Goal: Task Accomplishment & Management: Manage account settings

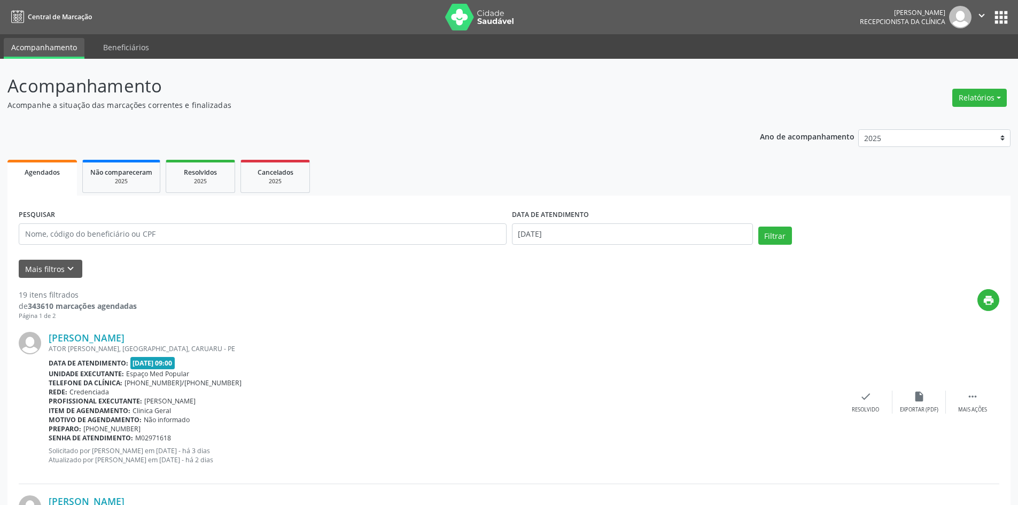
scroll to position [53, 0]
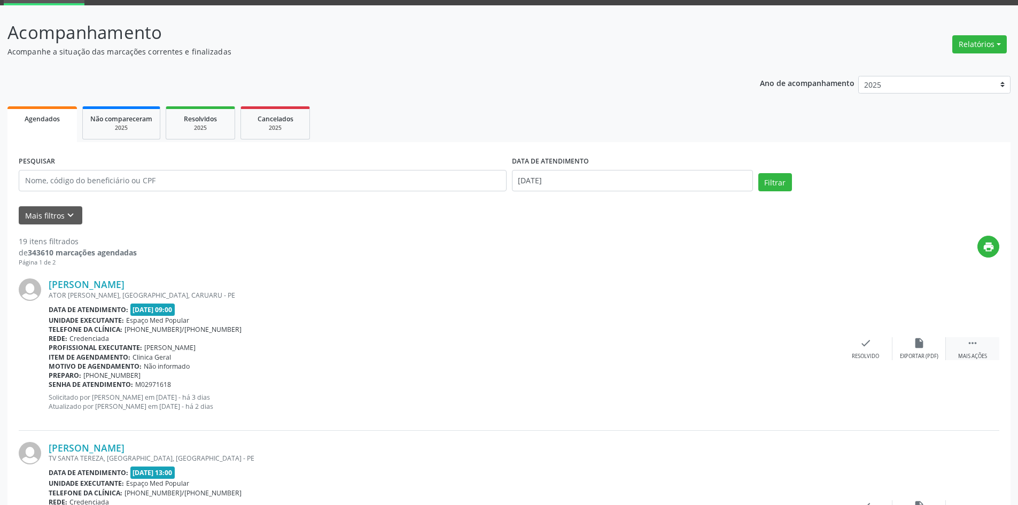
click at [989, 344] on div " Mais ações" at bounding box center [972, 348] width 53 height 23
click at [927, 353] on div "Não compareceu" at bounding box center [918, 356] width 45 height 7
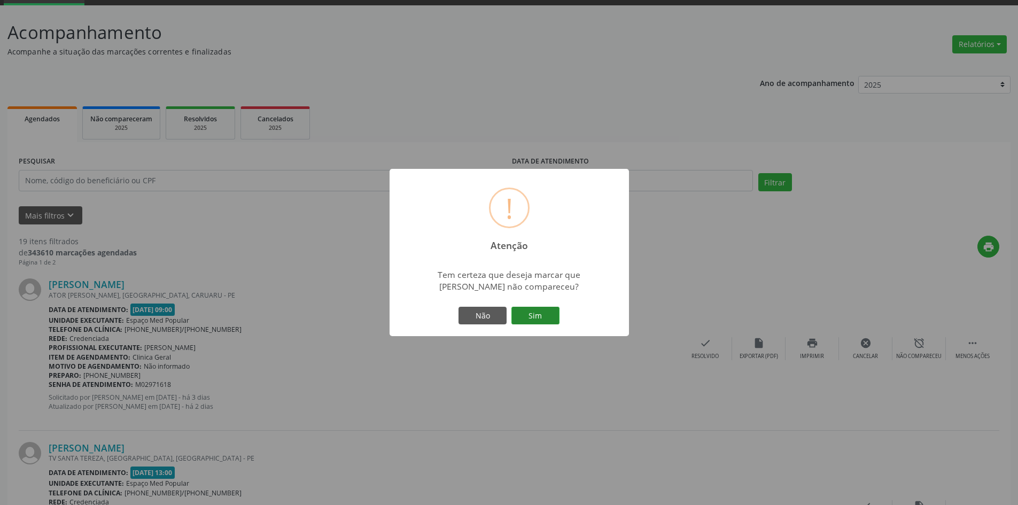
click at [554, 322] on button "Sim" at bounding box center [535, 316] width 48 height 18
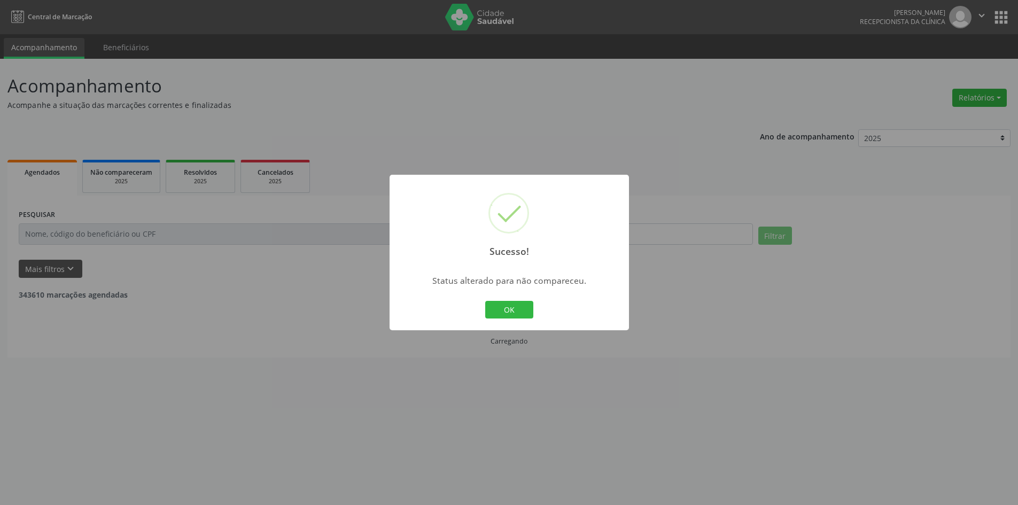
scroll to position [0, 0]
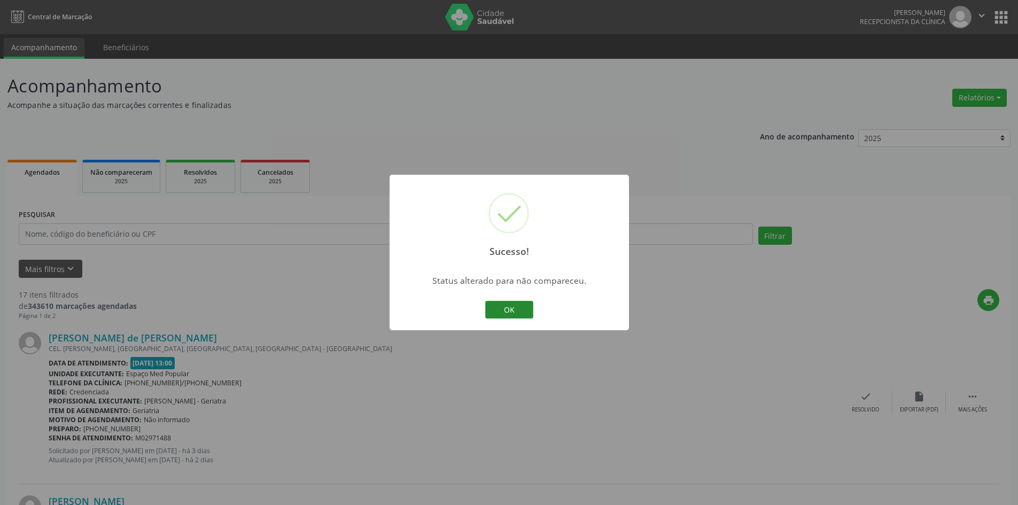
click at [499, 302] on button "OK" at bounding box center [509, 310] width 48 height 18
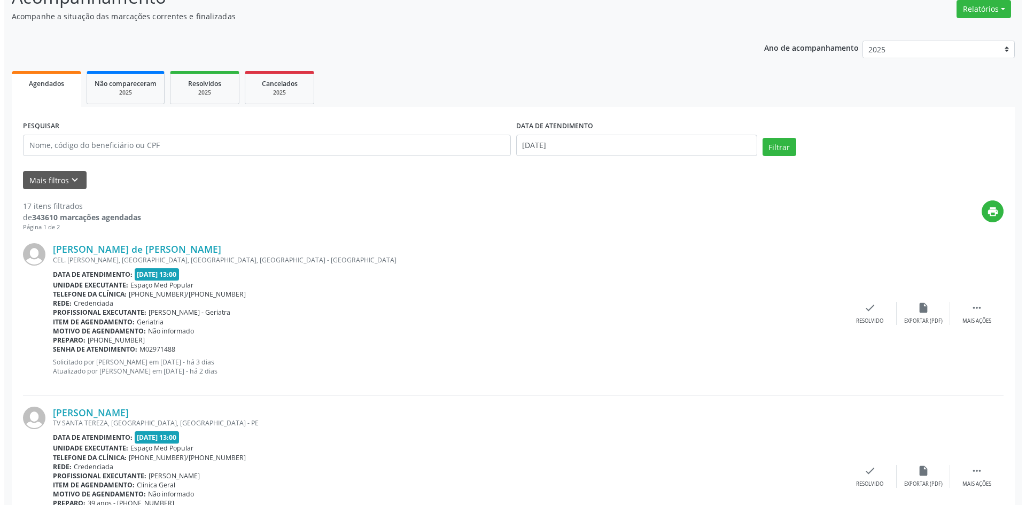
scroll to position [107, 0]
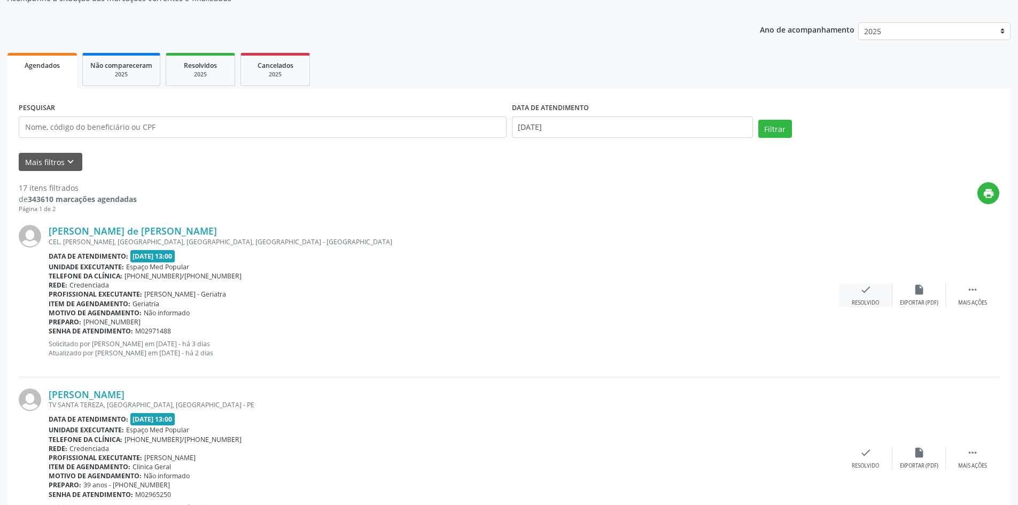
click at [877, 293] on div "check Resolvido" at bounding box center [865, 295] width 53 height 23
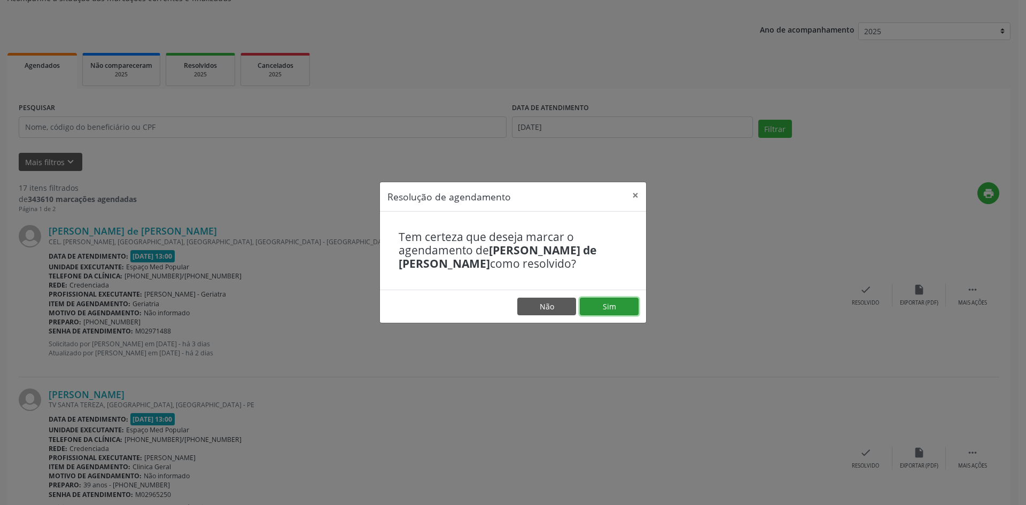
click at [612, 302] on button "Sim" at bounding box center [609, 307] width 59 height 18
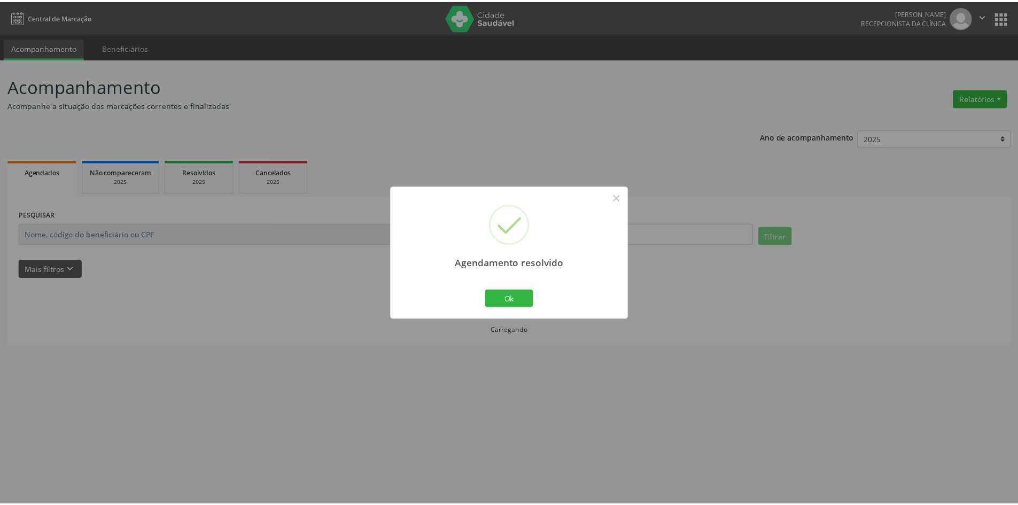
scroll to position [0, 0]
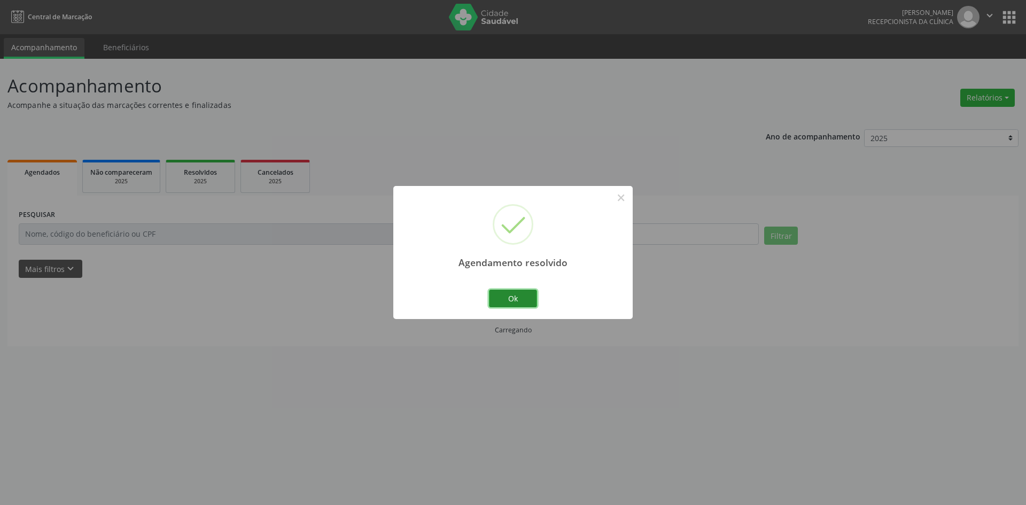
click at [508, 293] on button "Ok" at bounding box center [513, 299] width 48 height 18
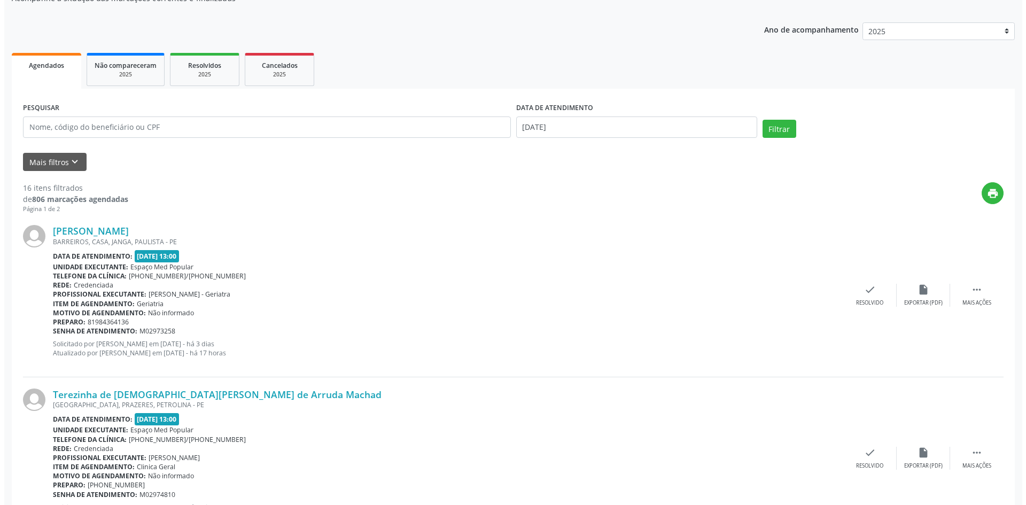
scroll to position [160, 0]
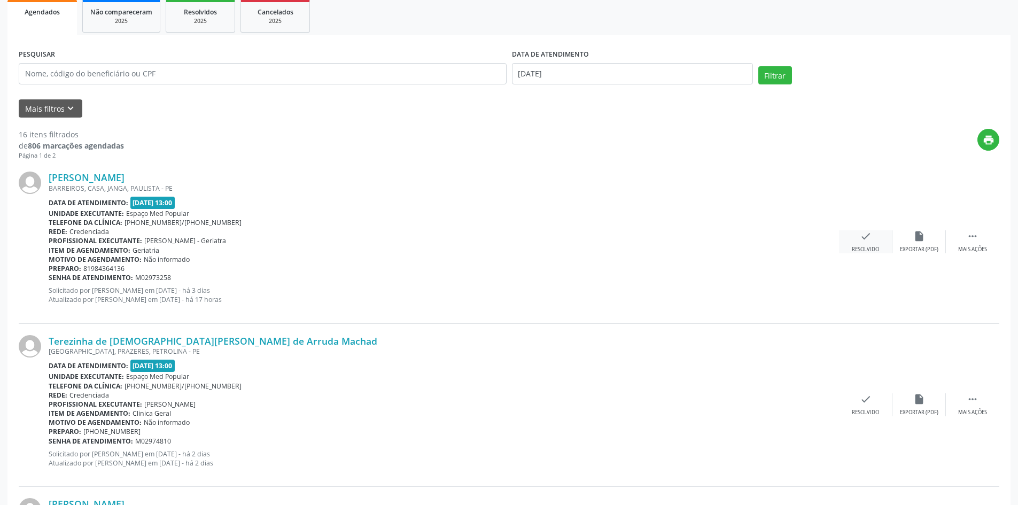
click at [863, 240] on icon "check" at bounding box center [866, 236] width 12 height 12
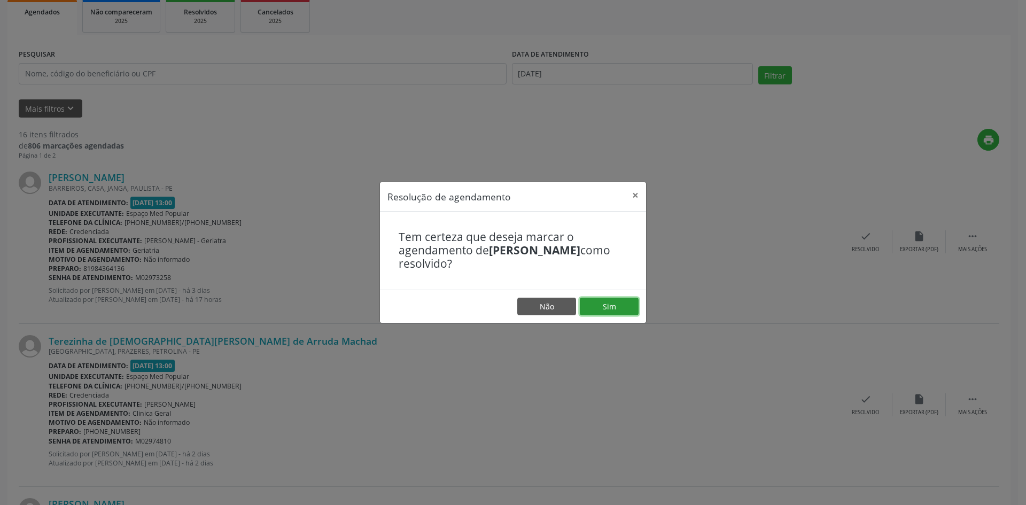
click at [628, 298] on button "Sim" at bounding box center [609, 307] width 59 height 18
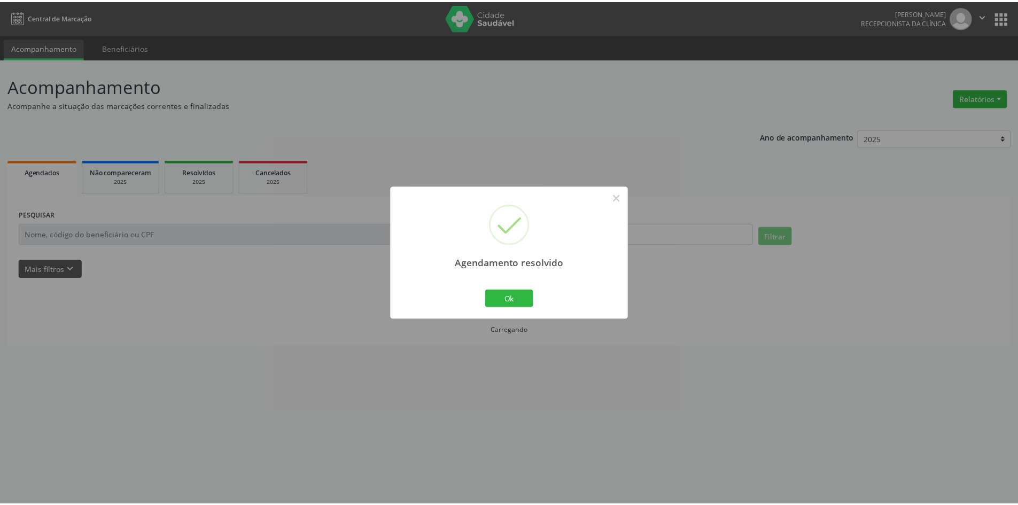
scroll to position [0, 0]
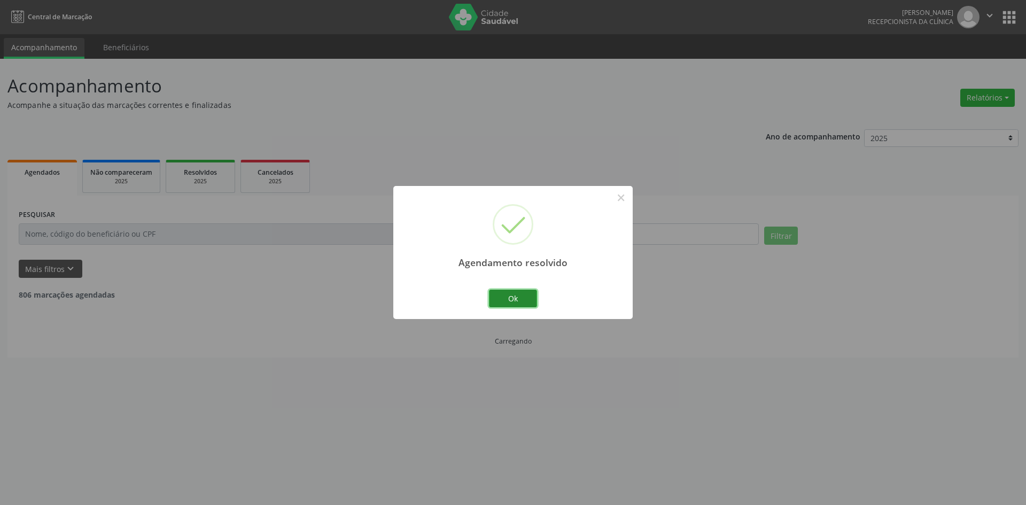
click at [517, 298] on button "Ok" at bounding box center [513, 299] width 48 height 18
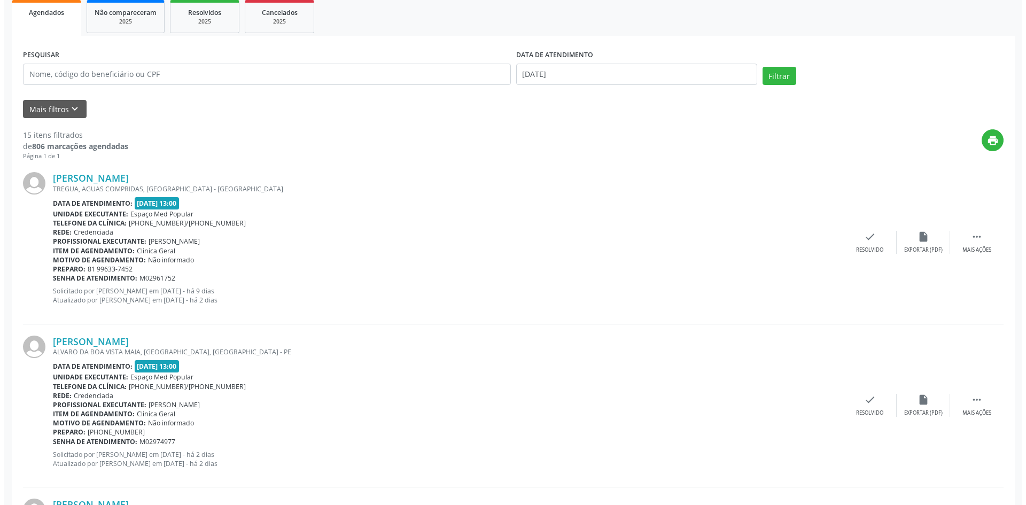
scroll to position [160, 0]
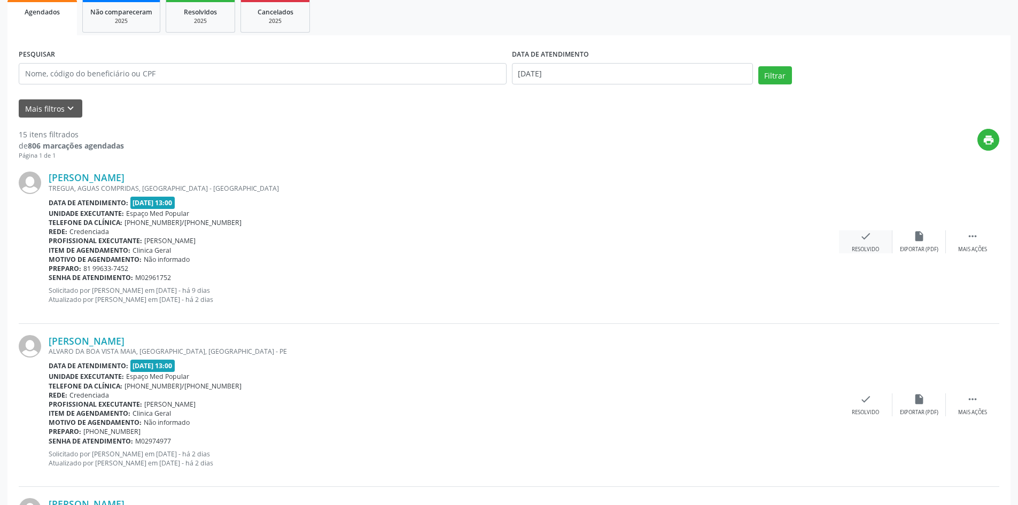
click at [871, 237] on div "check Resolvido" at bounding box center [865, 241] width 53 height 23
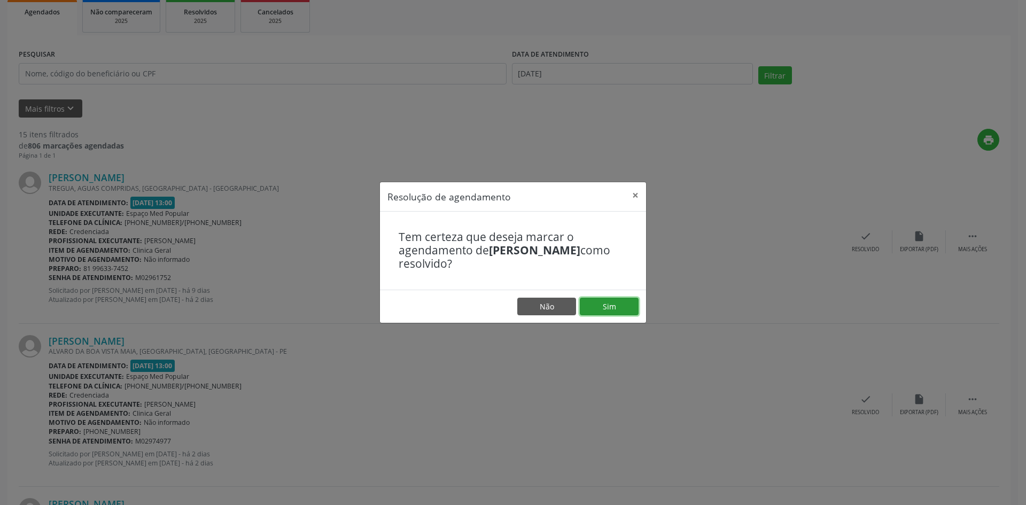
click at [608, 304] on button "Sim" at bounding box center [609, 307] width 59 height 18
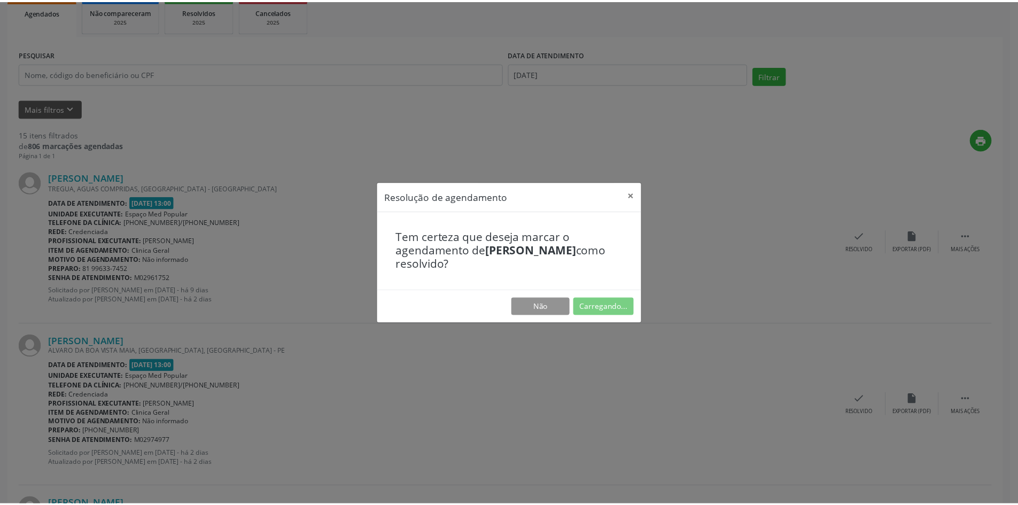
scroll to position [0, 0]
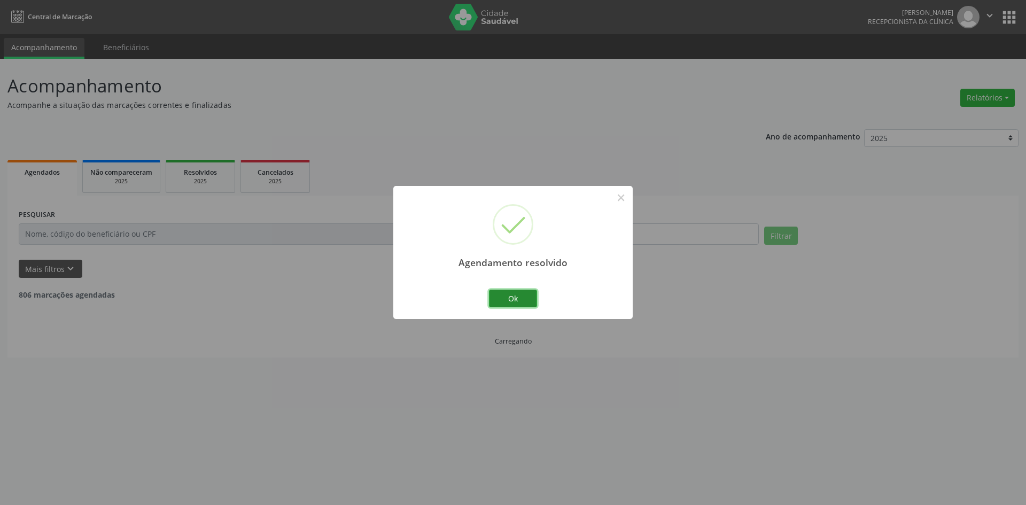
click at [500, 297] on button "Ok" at bounding box center [513, 299] width 48 height 18
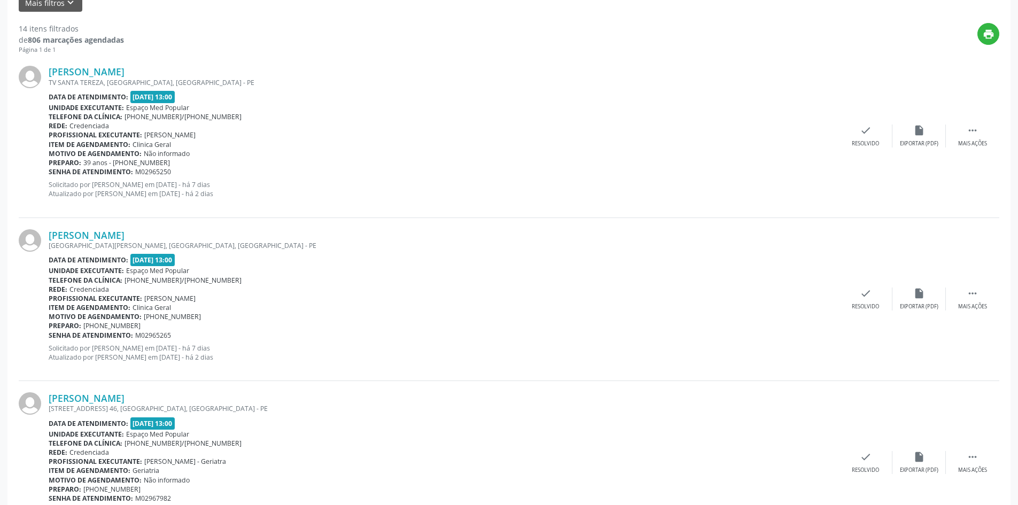
scroll to position [267, 0]
click at [971, 137] on div " Mais ações" at bounding box center [972, 134] width 53 height 23
click at [909, 139] on div "Não compareceu" at bounding box center [918, 142] width 45 height 7
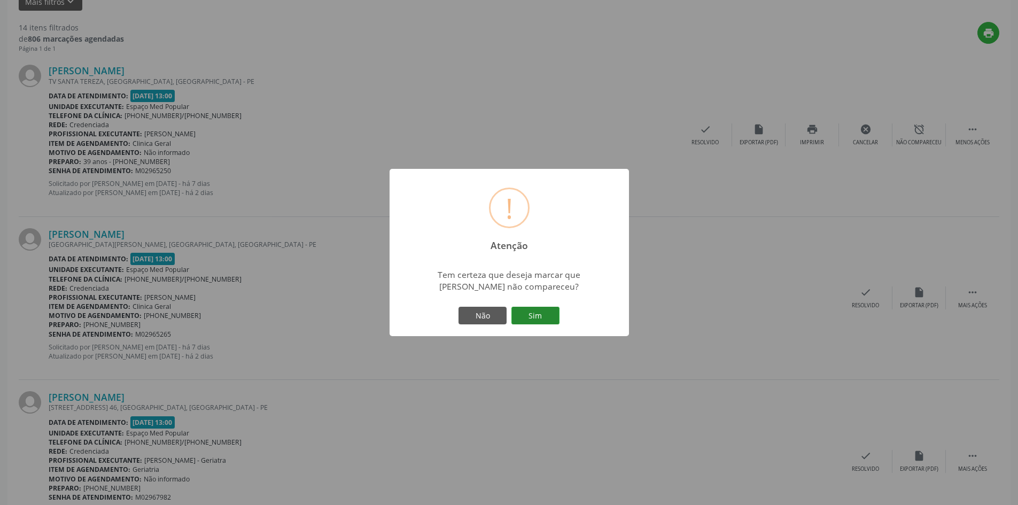
click at [521, 313] on button "Sim" at bounding box center [535, 316] width 48 height 18
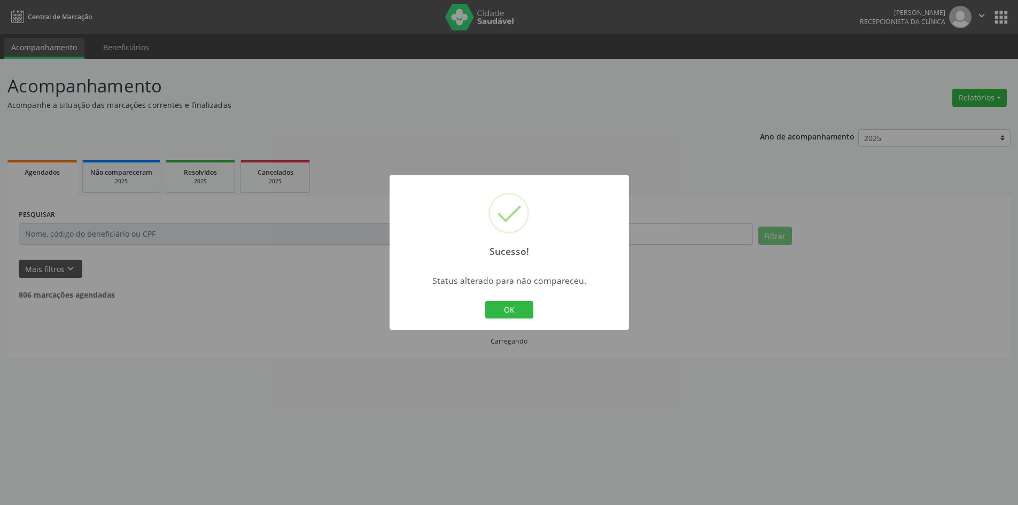
scroll to position [0, 0]
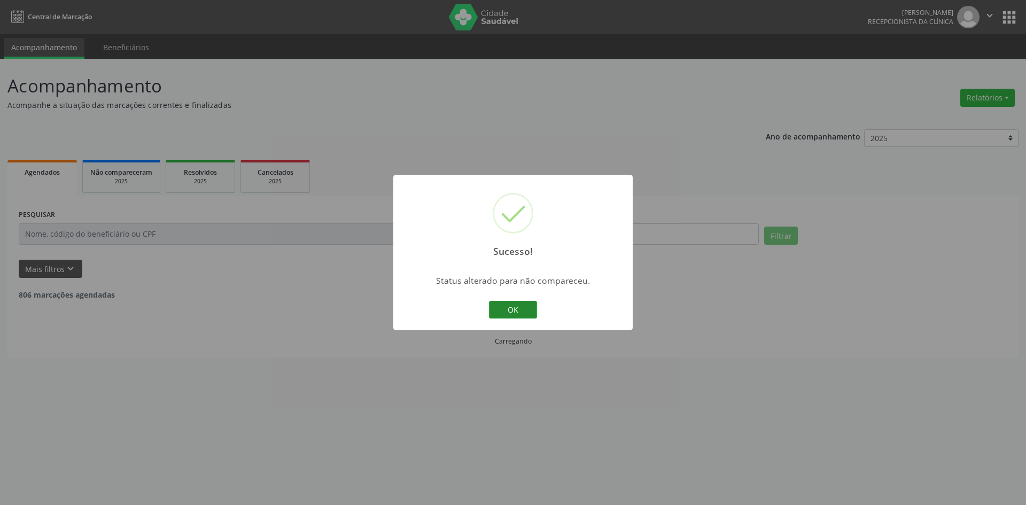
click at [509, 316] on button "OK" at bounding box center [513, 310] width 48 height 18
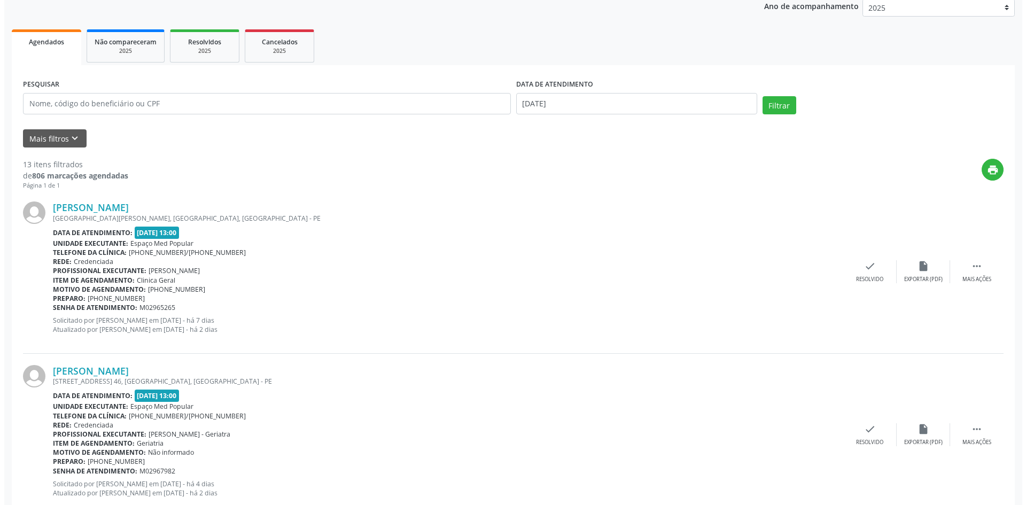
scroll to position [160, 0]
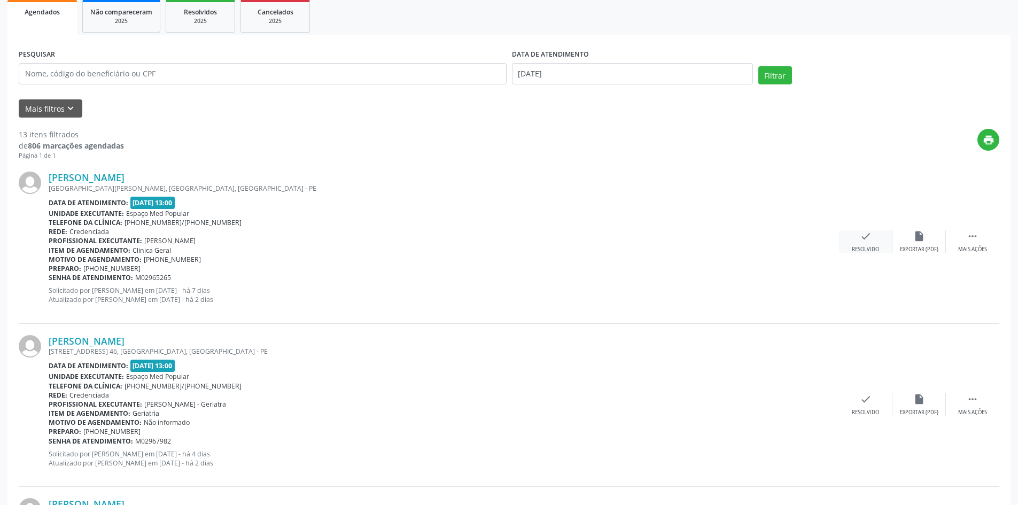
click at [857, 237] on div "check Resolvido" at bounding box center [865, 241] width 53 height 23
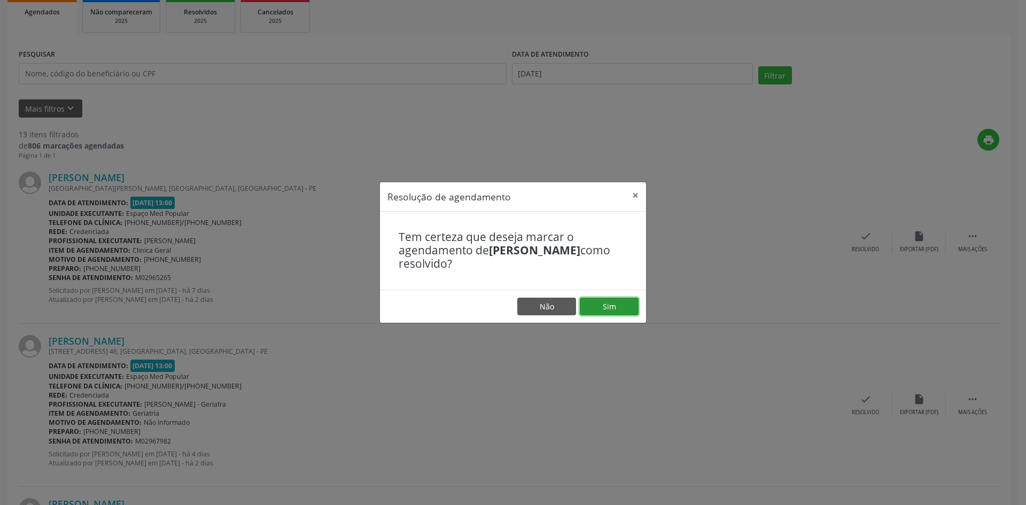
click at [620, 305] on button "Sim" at bounding box center [609, 307] width 59 height 18
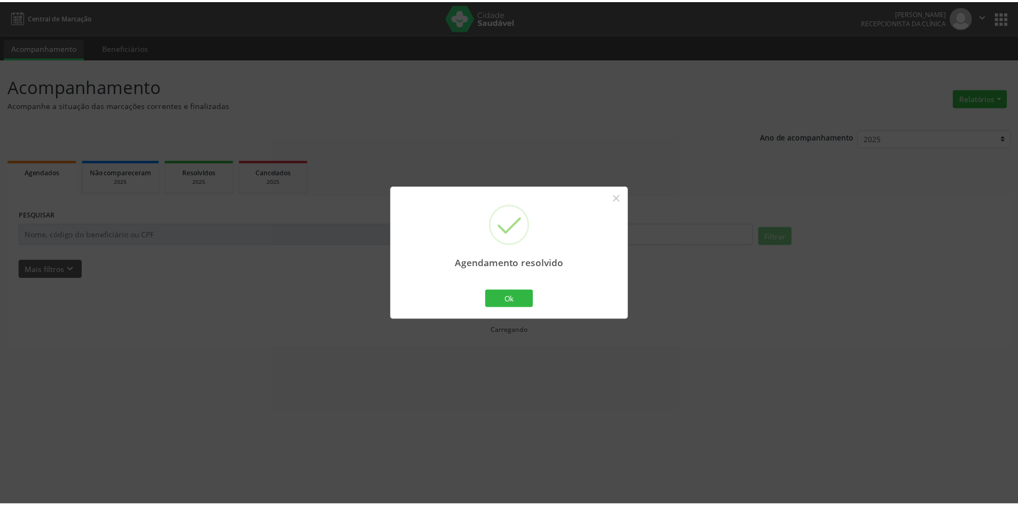
scroll to position [0, 0]
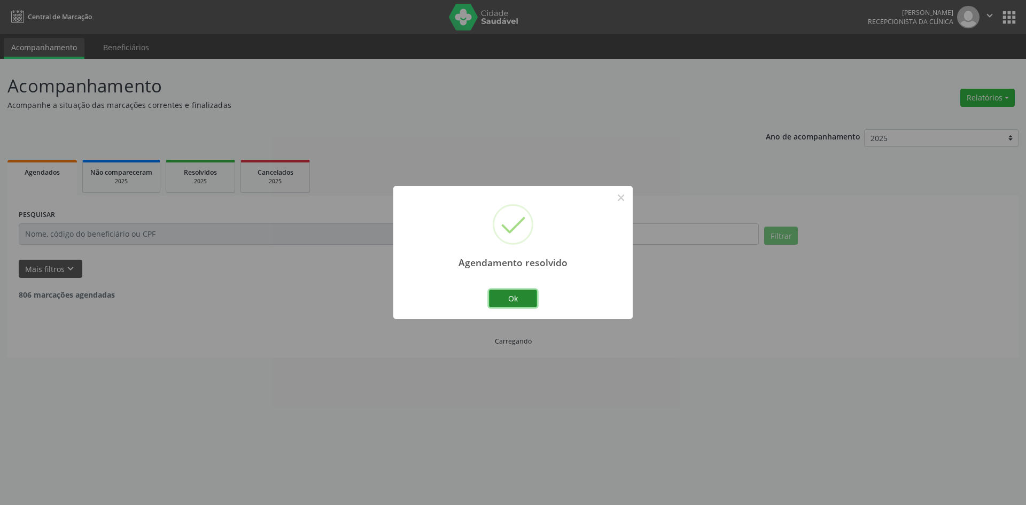
click at [516, 300] on button "Ok" at bounding box center [513, 299] width 48 height 18
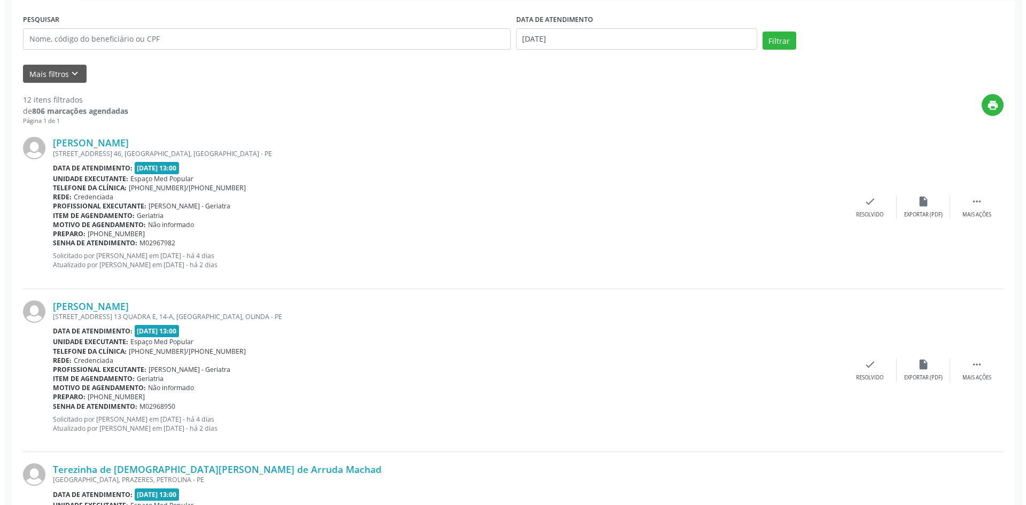
scroll to position [214, 0]
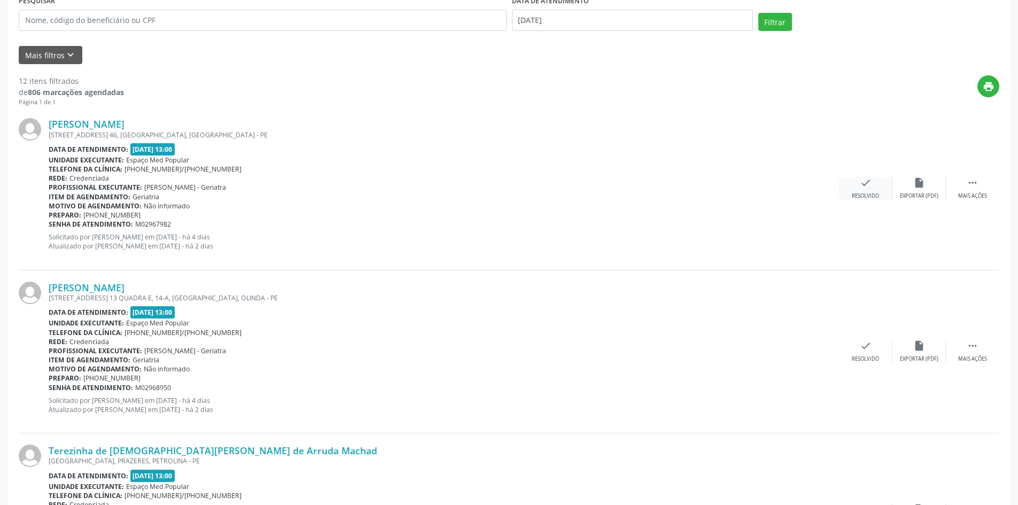
click at [854, 189] on div "check Resolvido" at bounding box center [865, 188] width 53 height 23
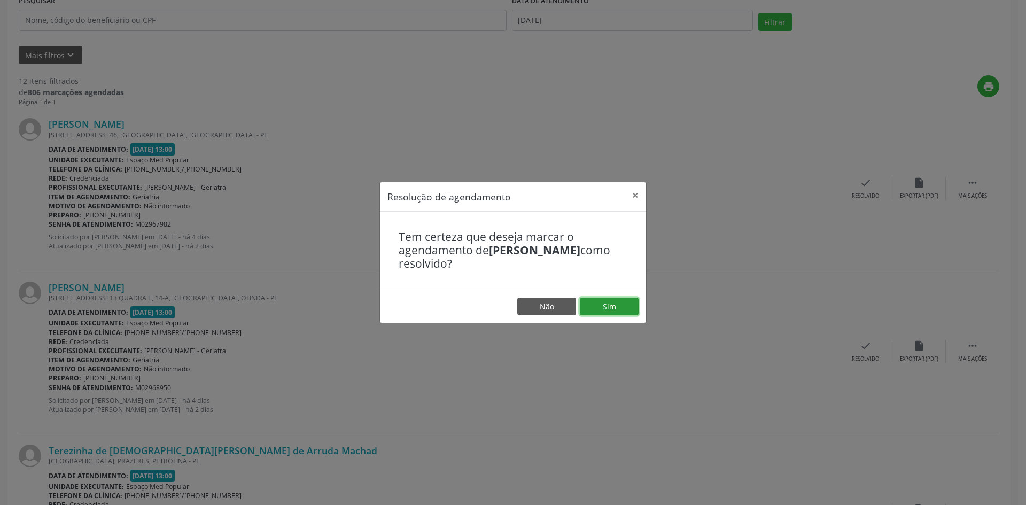
click at [627, 301] on button "Sim" at bounding box center [609, 307] width 59 height 18
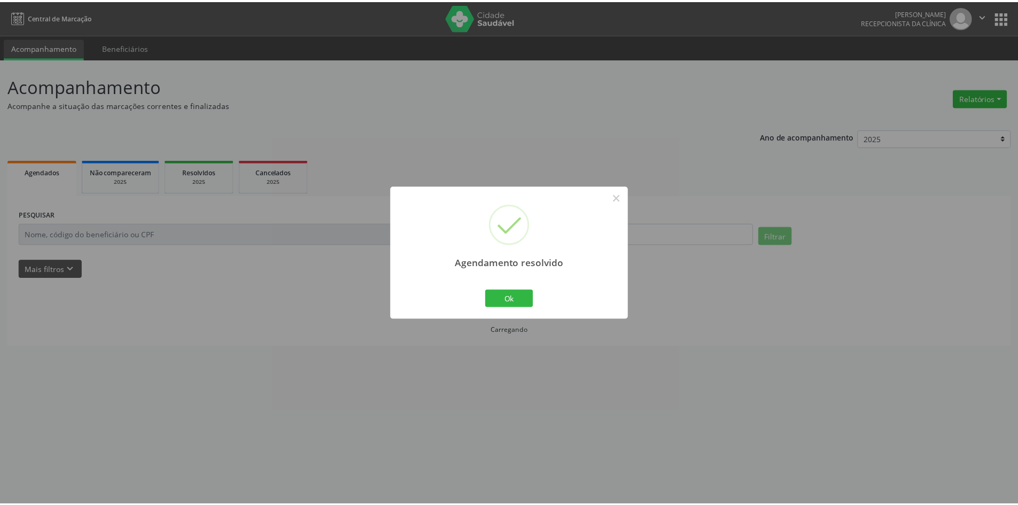
scroll to position [0, 0]
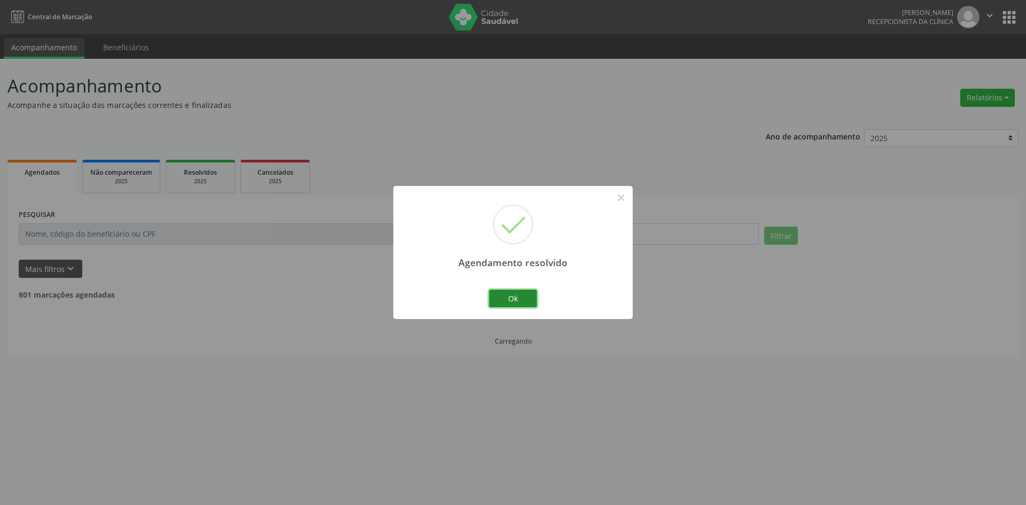
click at [506, 305] on button "Ok" at bounding box center [513, 299] width 48 height 18
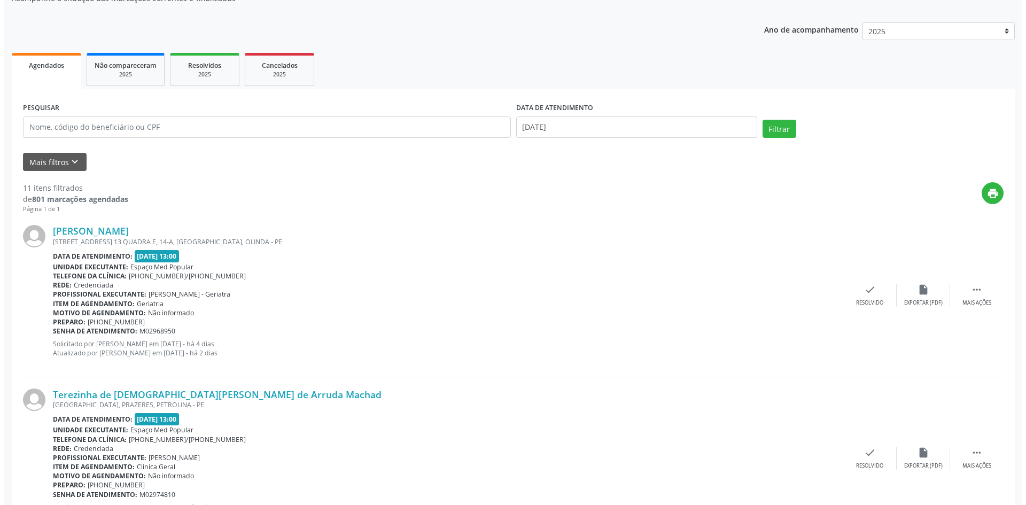
scroll to position [160, 0]
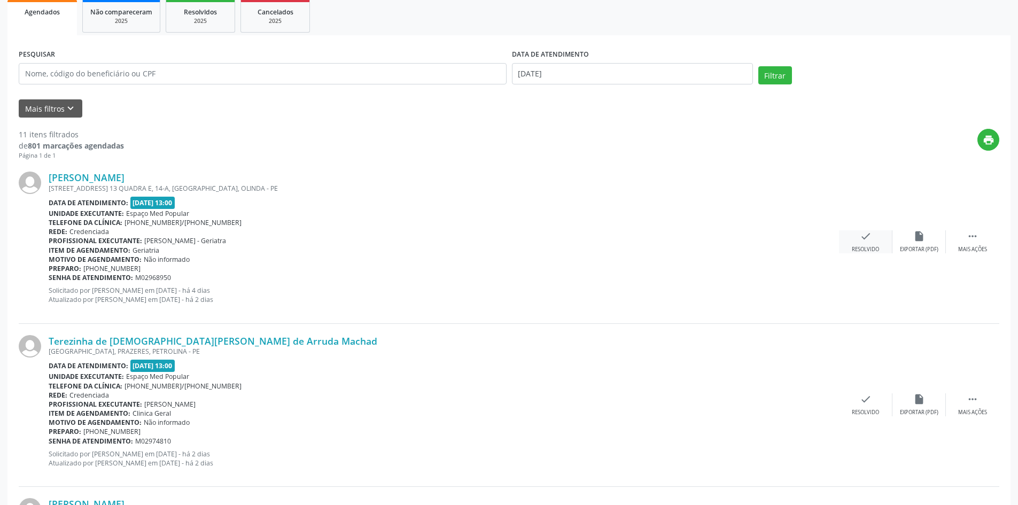
click at [864, 248] on div "Resolvido" at bounding box center [865, 249] width 27 height 7
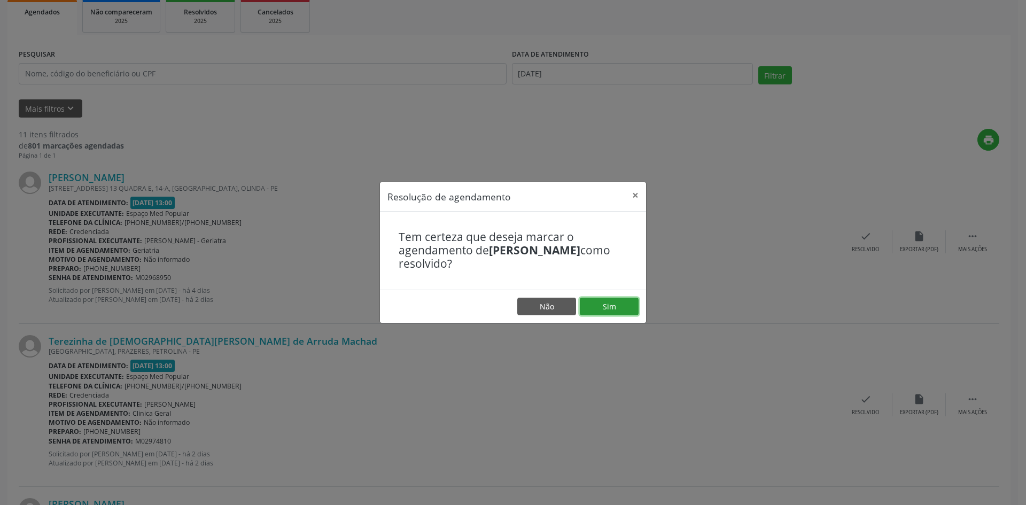
click at [588, 303] on button "Sim" at bounding box center [609, 307] width 59 height 18
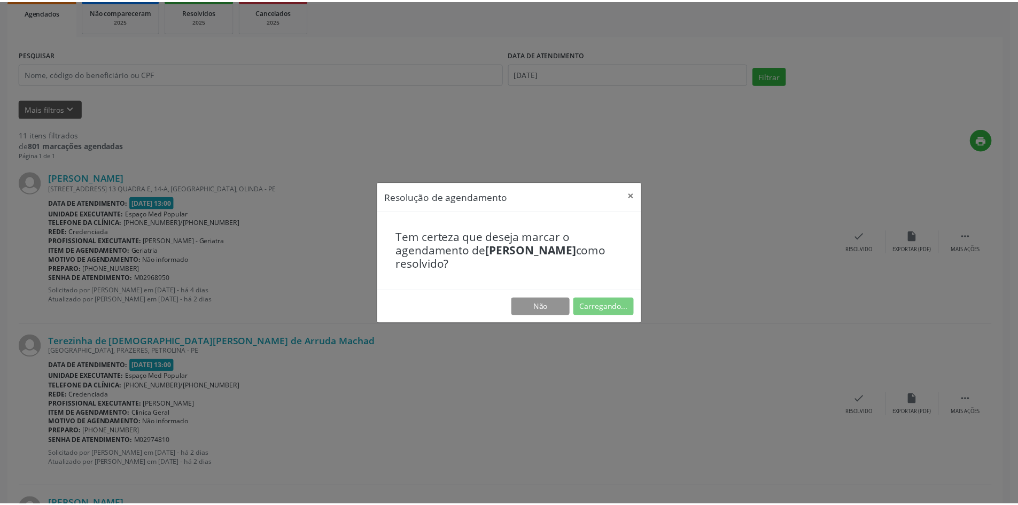
scroll to position [0, 0]
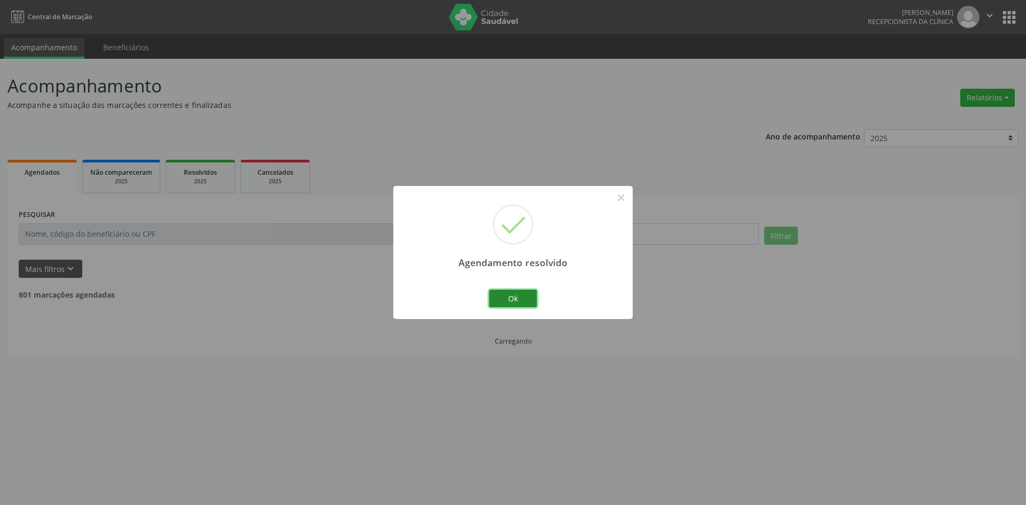
click at [507, 301] on button "Ok" at bounding box center [513, 299] width 48 height 18
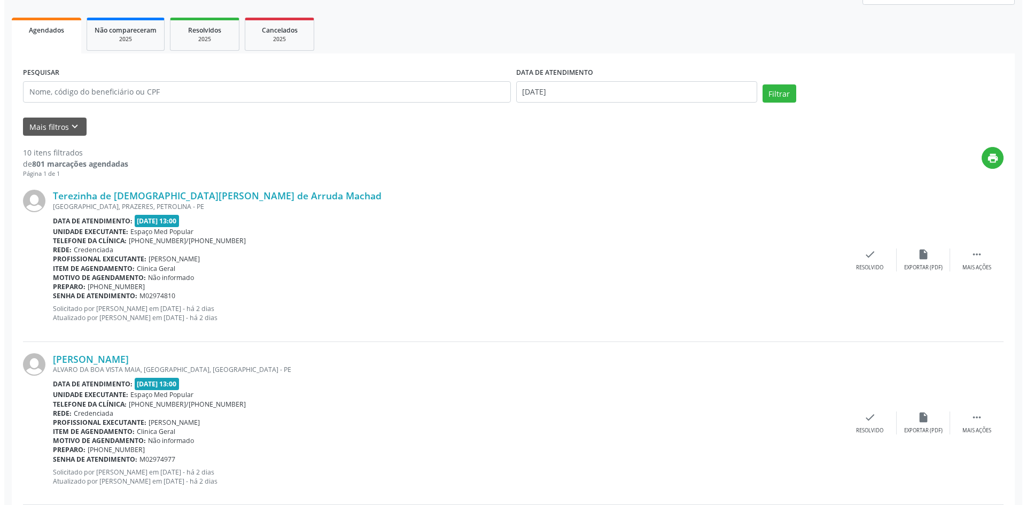
scroll to position [160, 0]
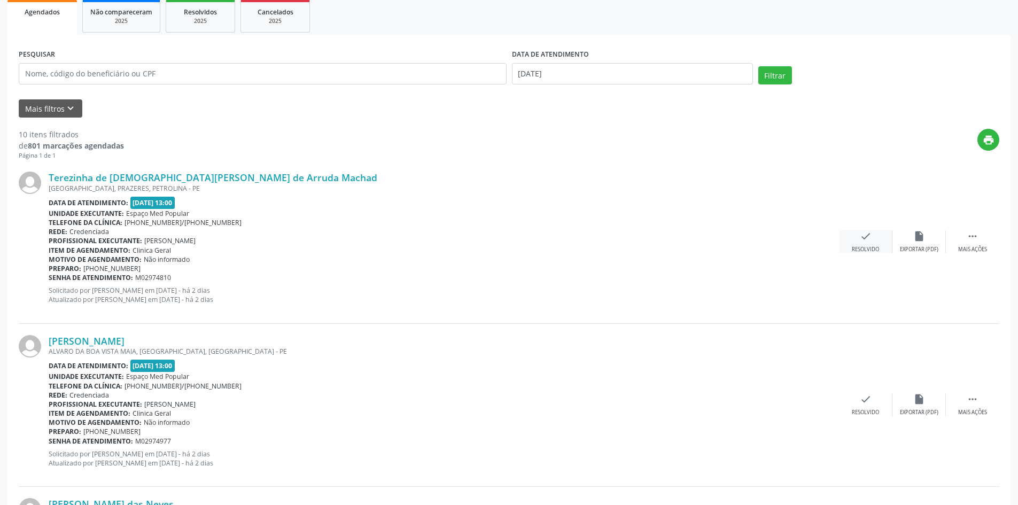
click at [870, 238] on icon "check" at bounding box center [866, 236] width 12 height 12
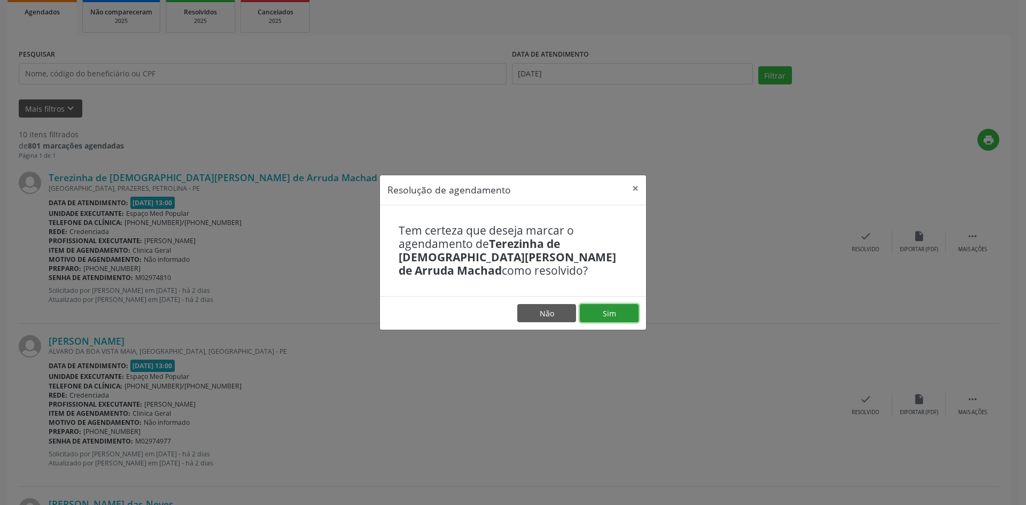
click at [614, 304] on button "Sim" at bounding box center [609, 313] width 59 height 18
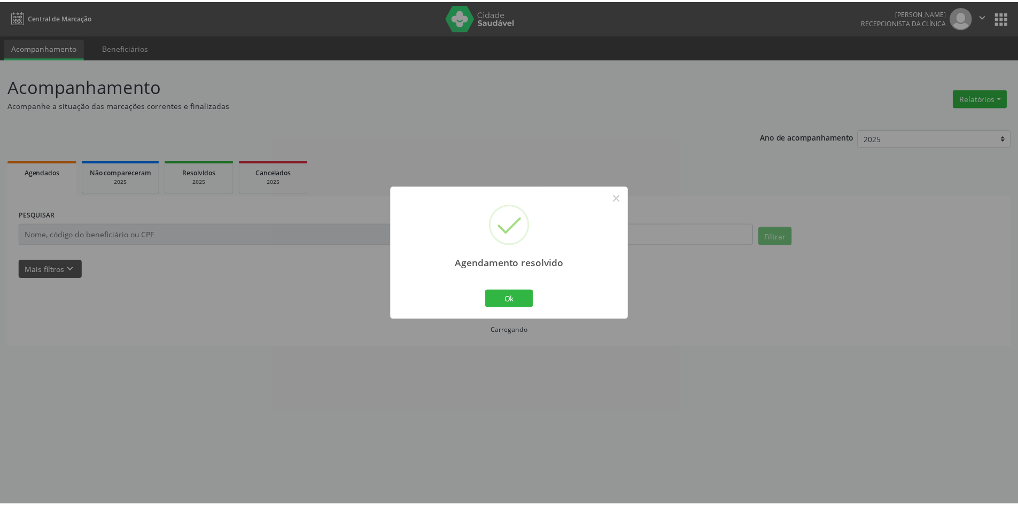
scroll to position [0, 0]
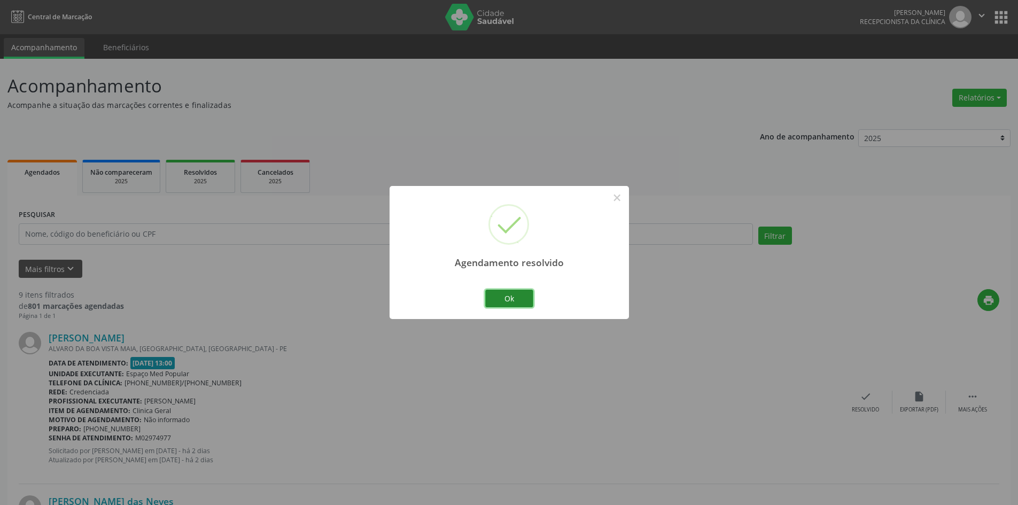
click at [519, 299] on button "Ok" at bounding box center [509, 299] width 48 height 18
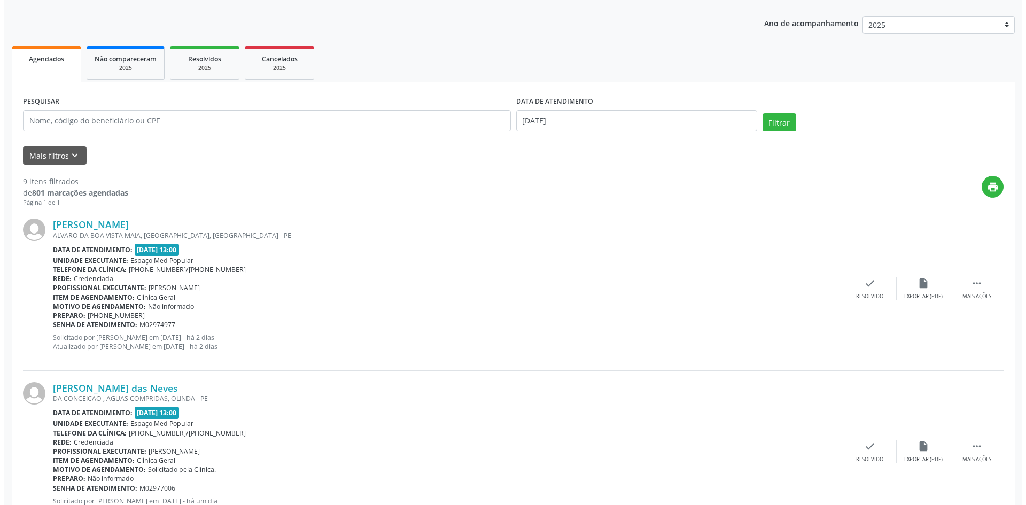
scroll to position [160, 0]
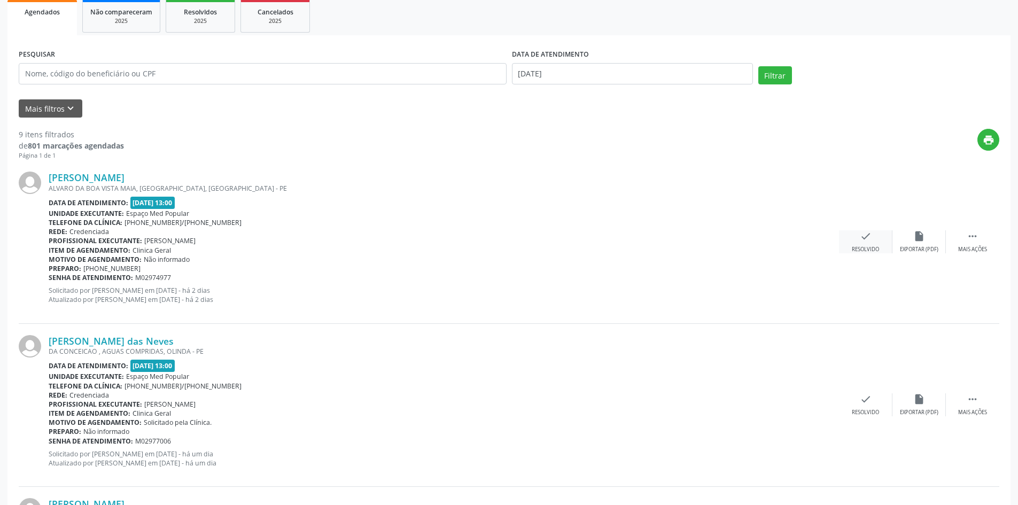
click at [874, 248] on div "Resolvido" at bounding box center [865, 249] width 27 height 7
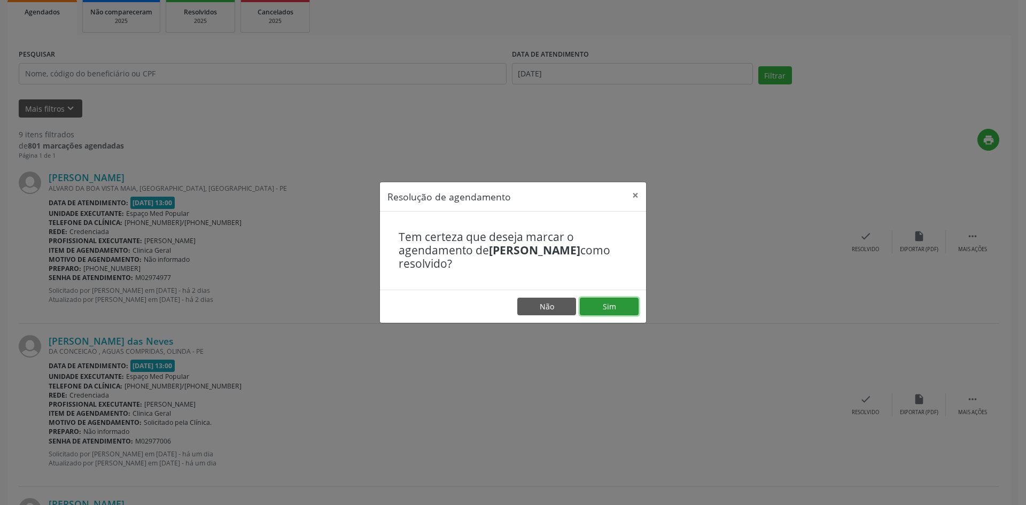
click at [602, 303] on button "Sim" at bounding box center [609, 307] width 59 height 18
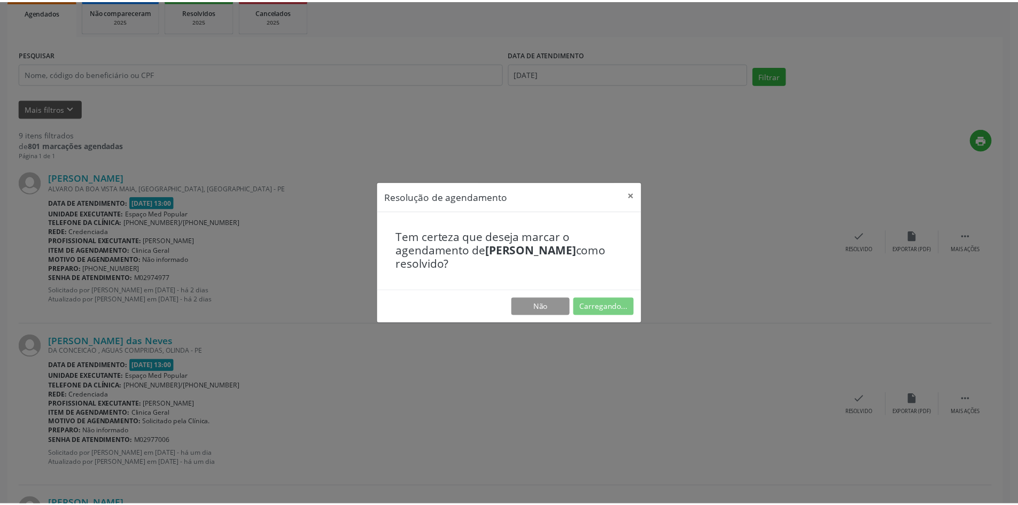
scroll to position [0, 0]
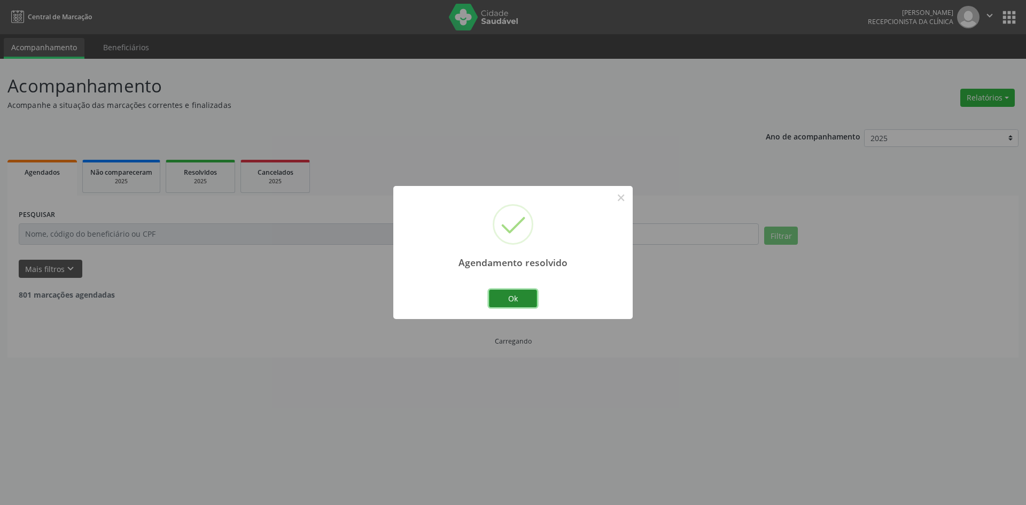
click at [523, 299] on button "Ok" at bounding box center [513, 299] width 48 height 18
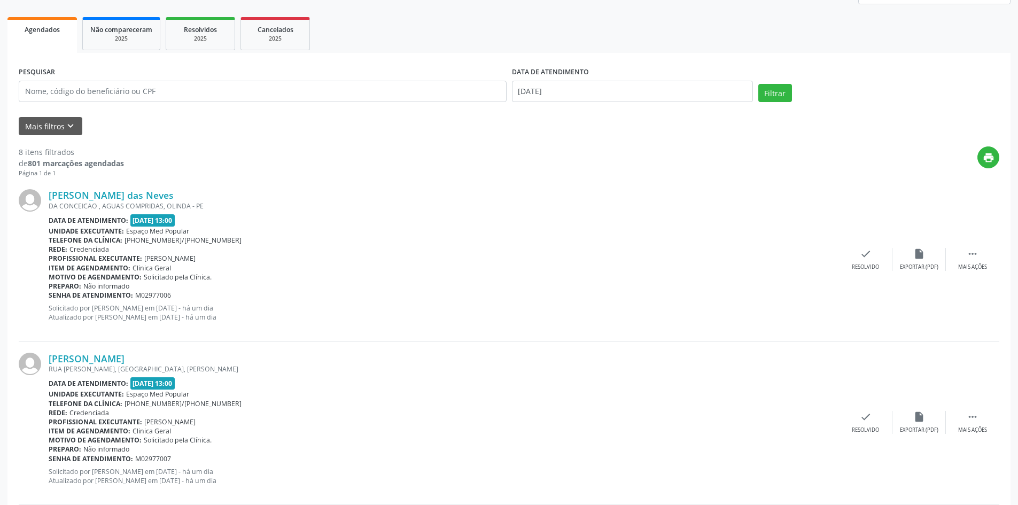
scroll to position [160, 0]
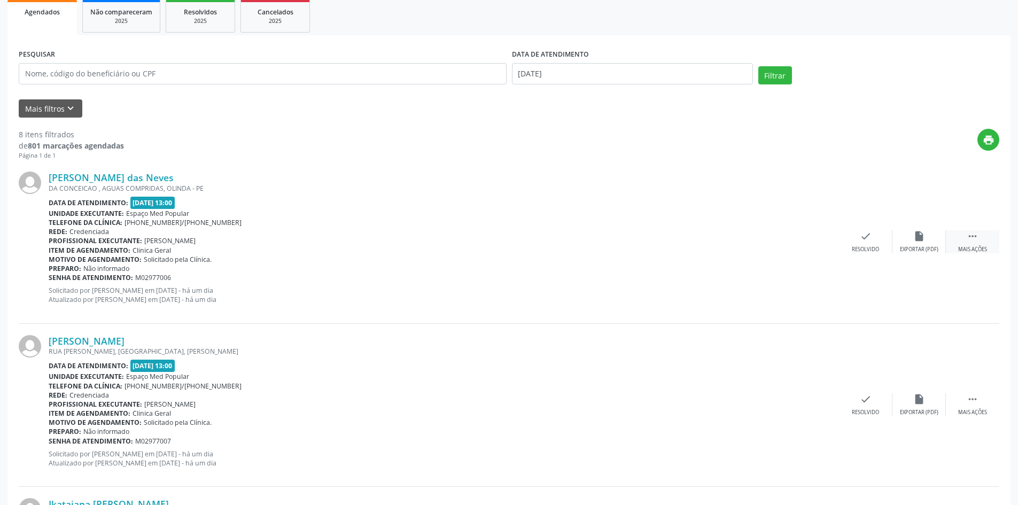
click at [976, 246] on div "Mais ações" at bounding box center [972, 249] width 29 height 7
click at [913, 250] on div "Não compareceu" at bounding box center [918, 249] width 45 height 7
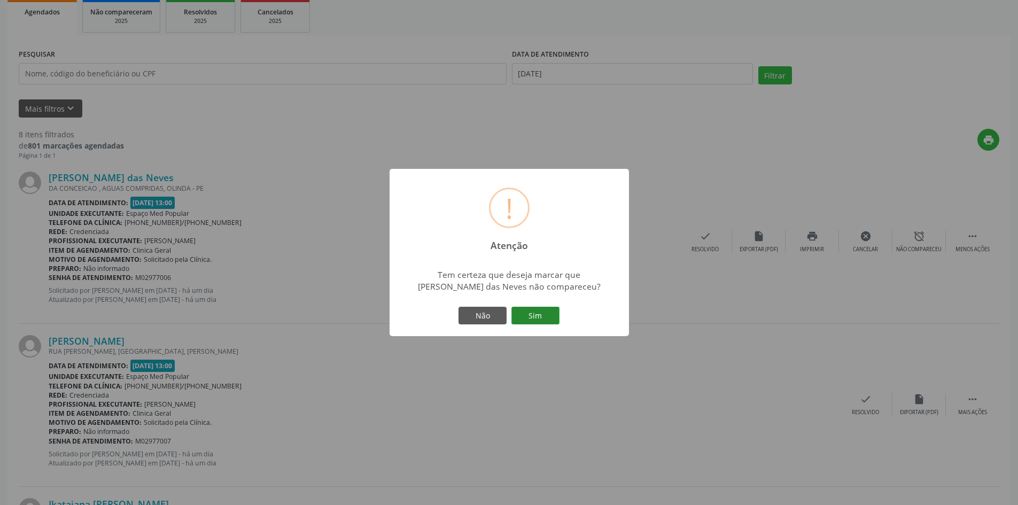
click at [553, 322] on button "Sim" at bounding box center [535, 316] width 48 height 18
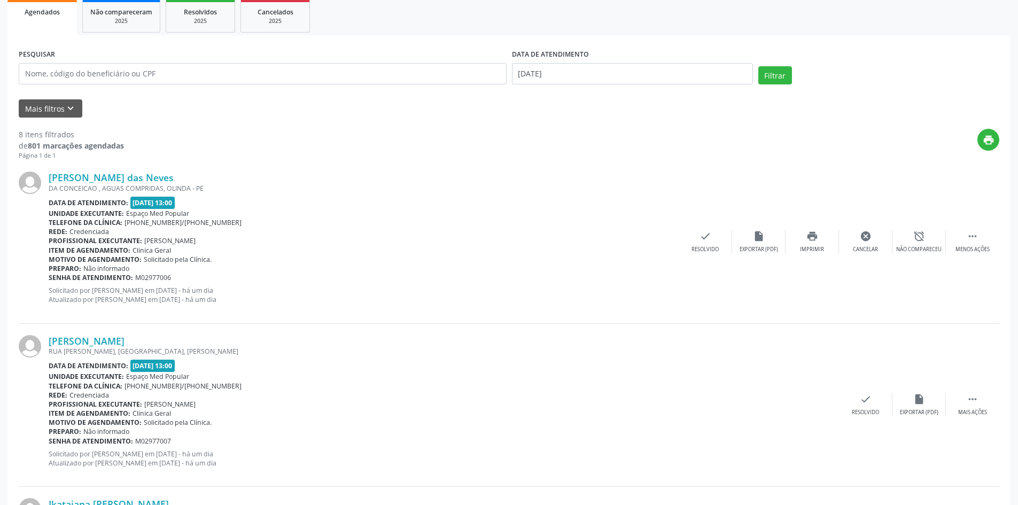
scroll to position [0, 0]
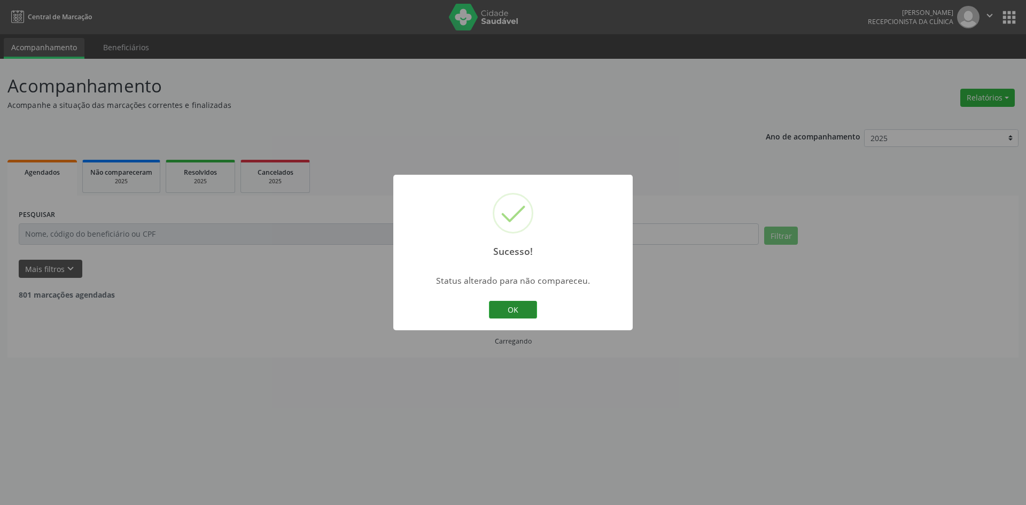
click at [503, 308] on button "OK" at bounding box center [513, 310] width 48 height 18
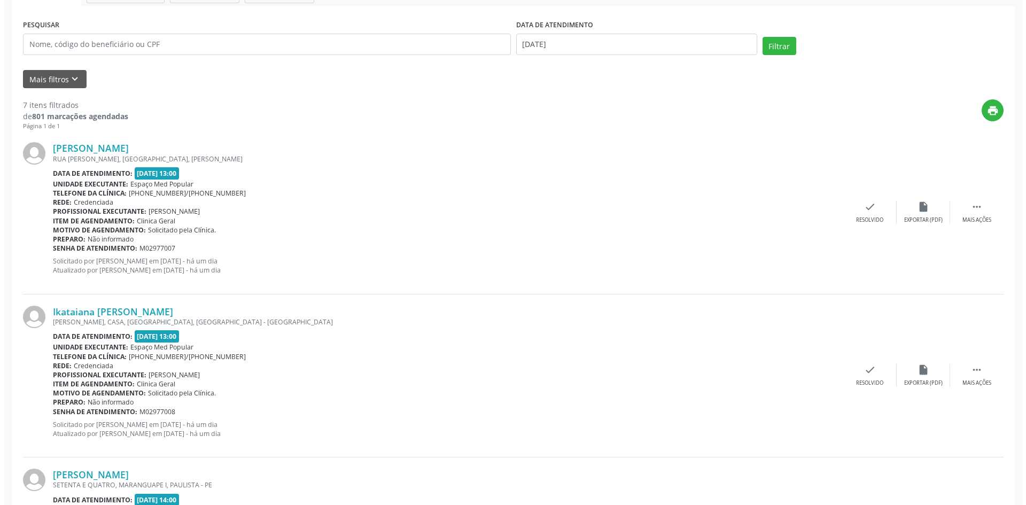
scroll to position [214, 0]
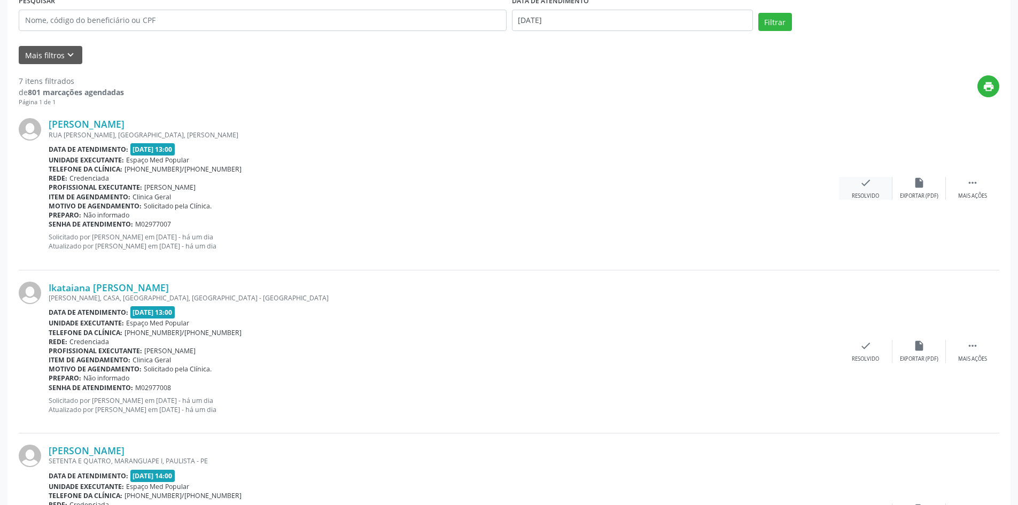
click at [885, 187] on div "check Resolvido" at bounding box center [865, 188] width 53 height 23
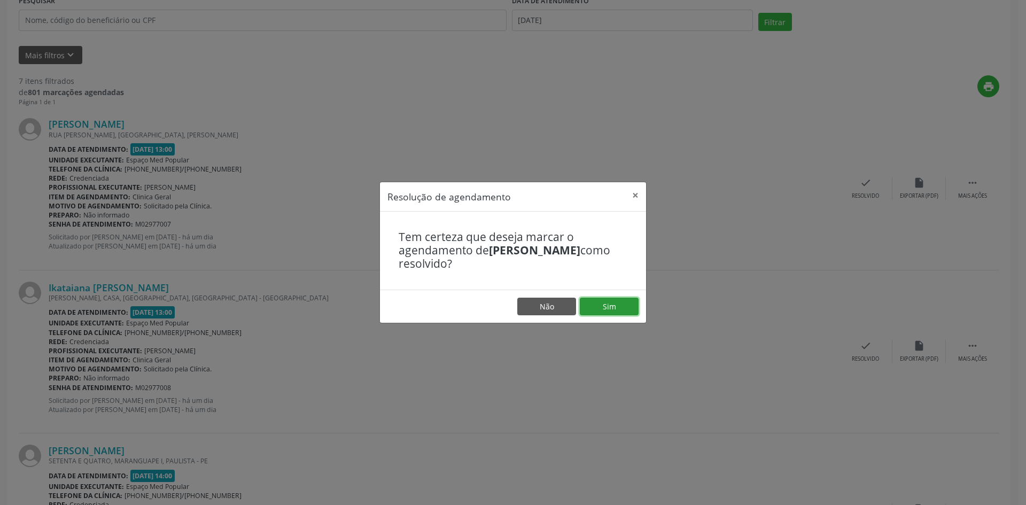
click at [606, 301] on button "Sim" at bounding box center [609, 307] width 59 height 18
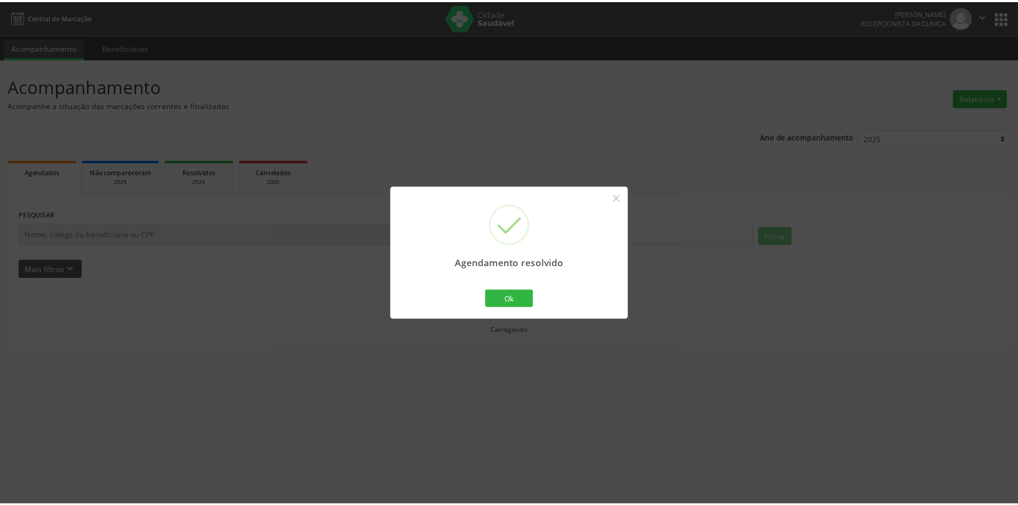
scroll to position [0, 0]
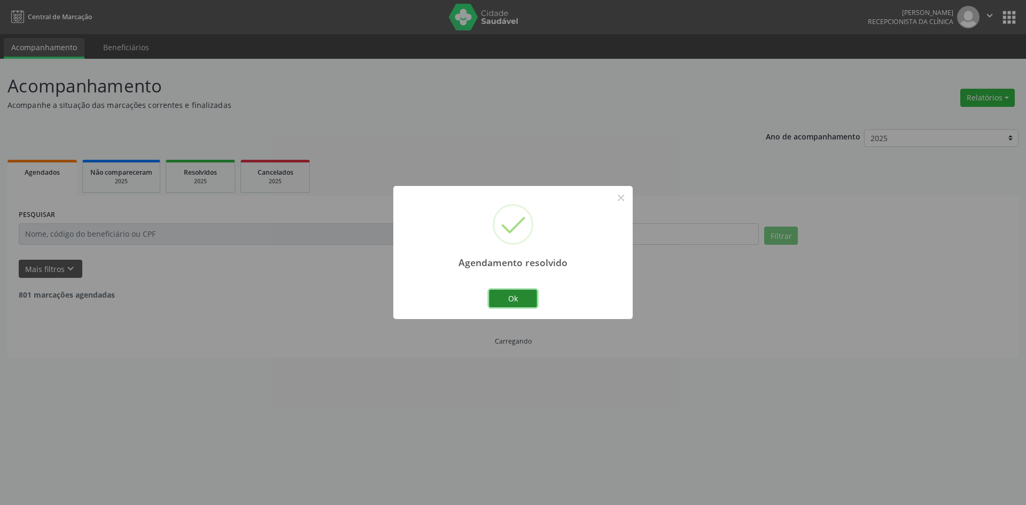
click at [527, 297] on button "Ok" at bounding box center [513, 299] width 48 height 18
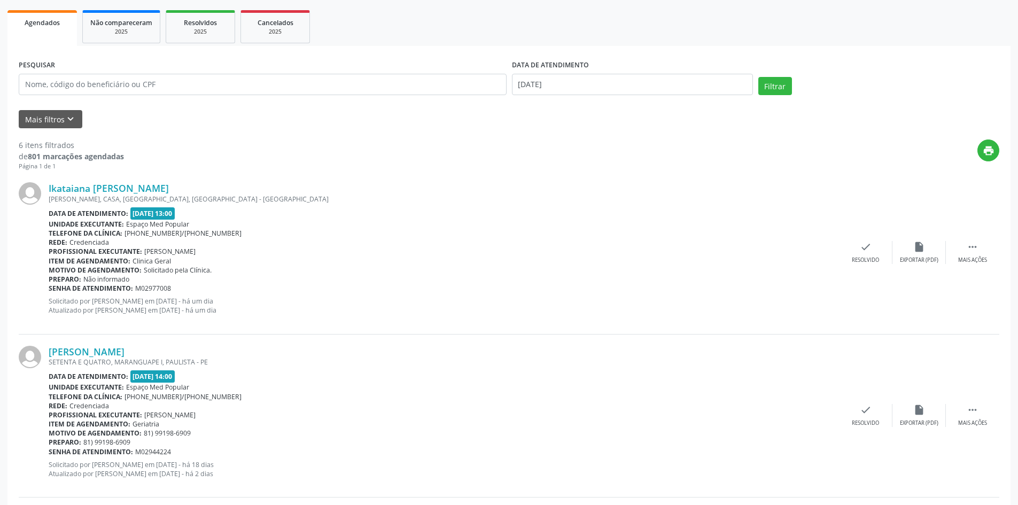
scroll to position [160, 0]
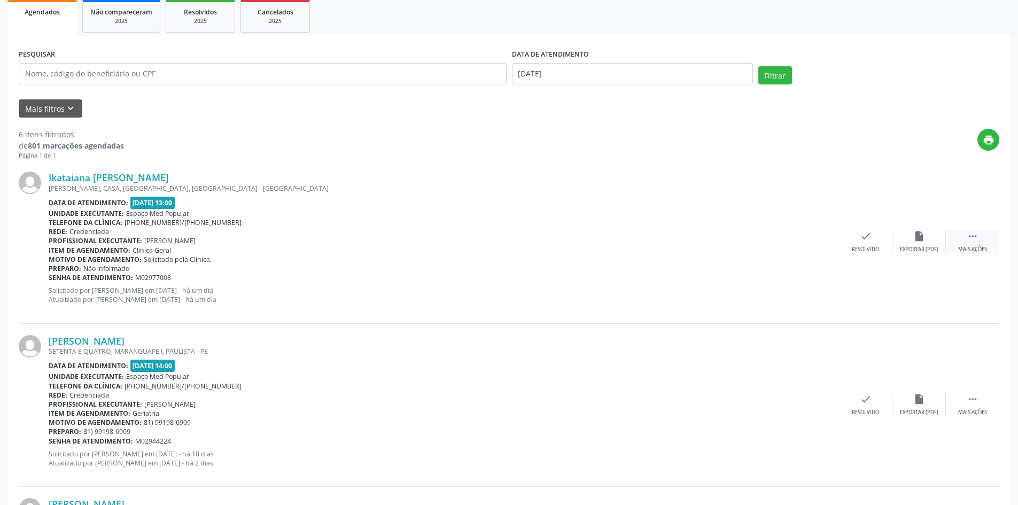
click at [965, 240] on div " Mais ações" at bounding box center [972, 241] width 53 height 23
click at [915, 244] on div "alarm_off Não compareceu" at bounding box center [918, 241] width 53 height 23
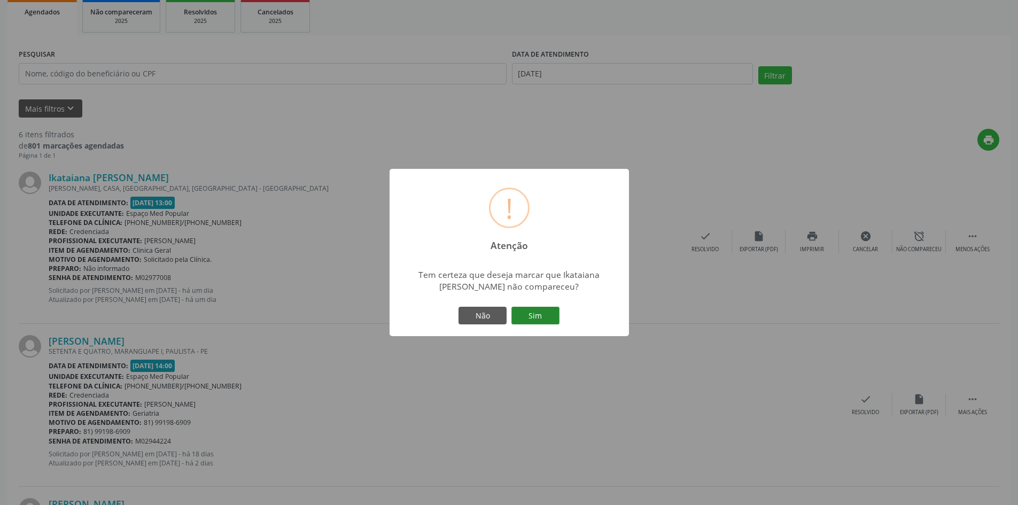
click at [546, 312] on button "Sim" at bounding box center [535, 316] width 48 height 18
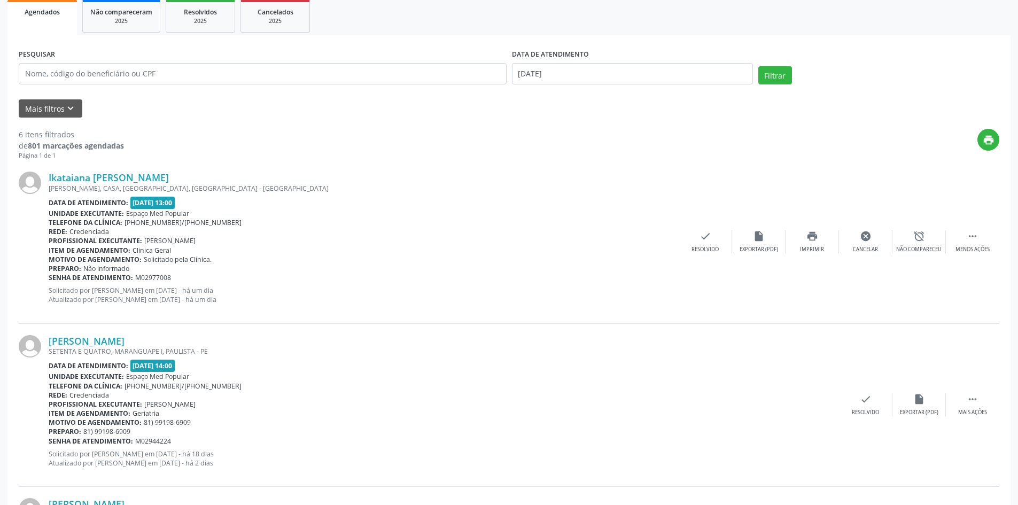
scroll to position [0, 0]
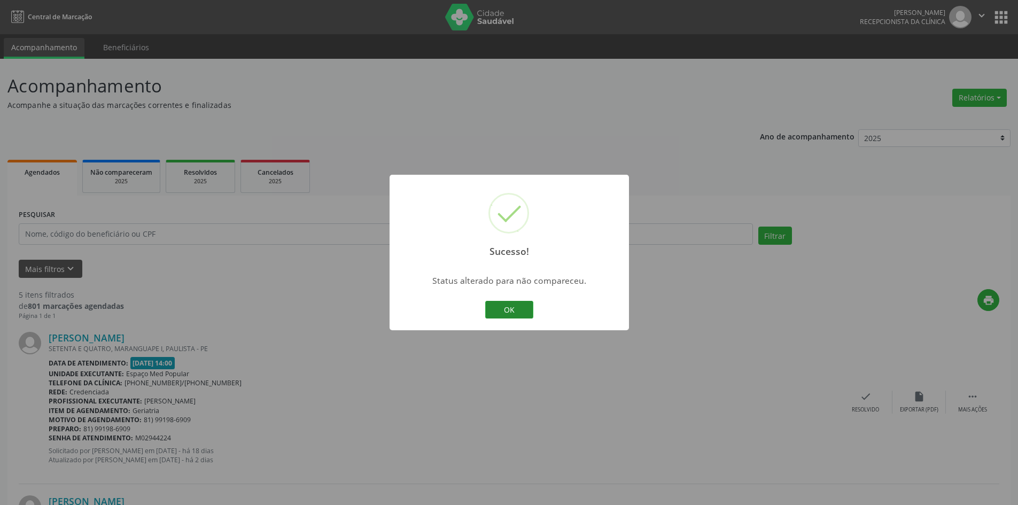
click at [521, 305] on button "OK" at bounding box center [509, 310] width 48 height 18
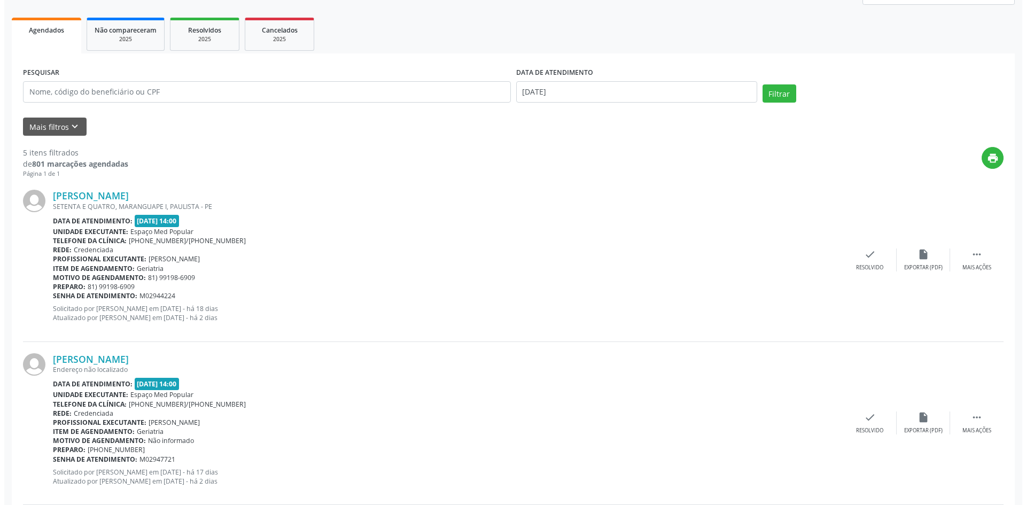
scroll to position [160, 0]
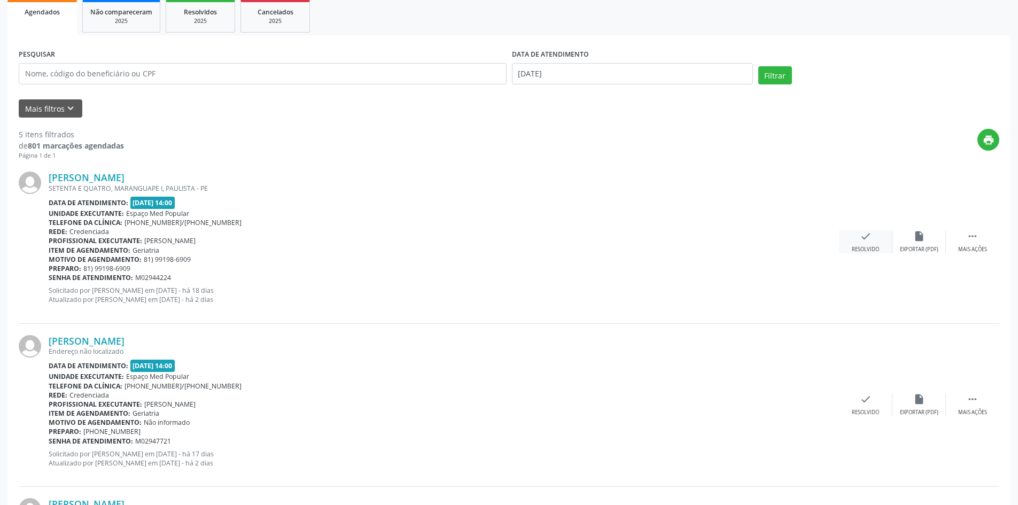
click at [850, 244] on div "check Resolvido" at bounding box center [865, 241] width 53 height 23
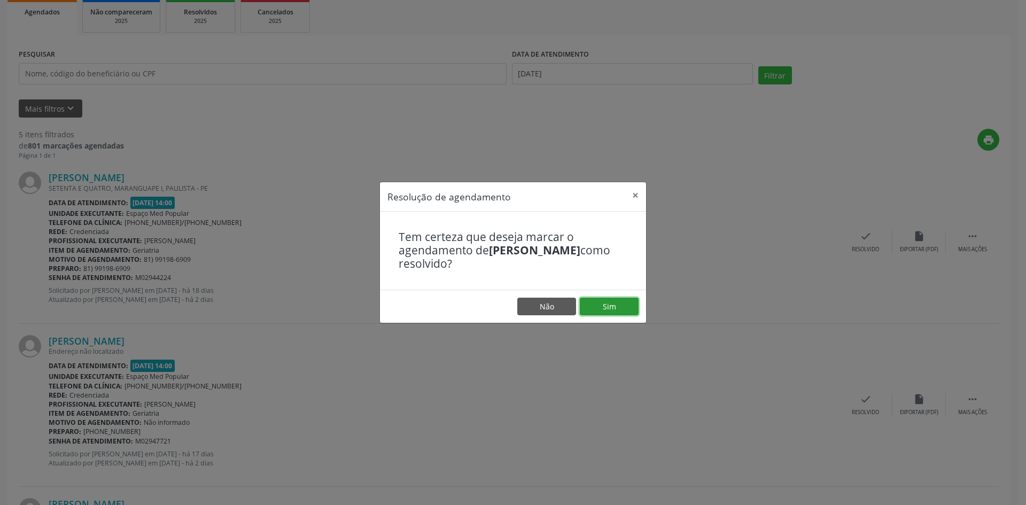
click at [630, 305] on button "Sim" at bounding box center [609, 307] width 59 height 18
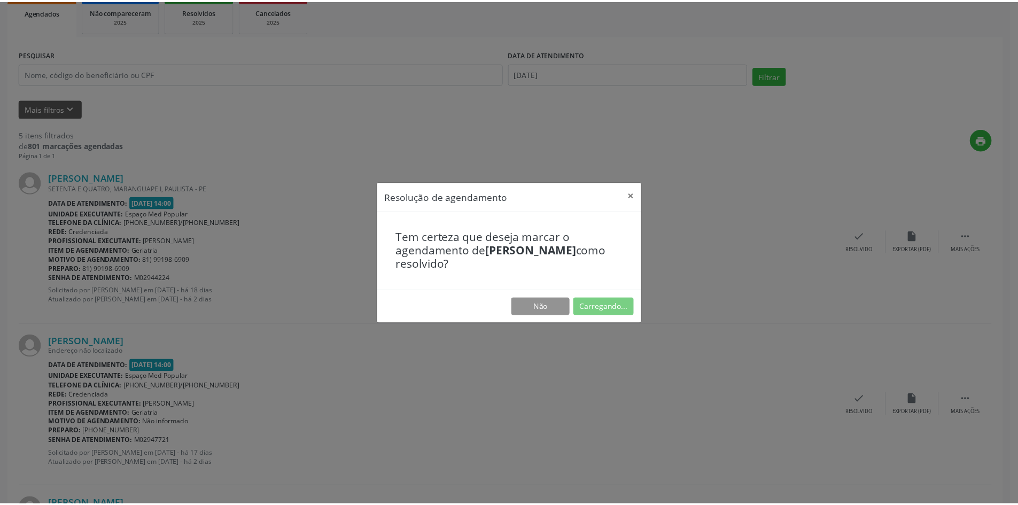
scroll to position [0, 0]
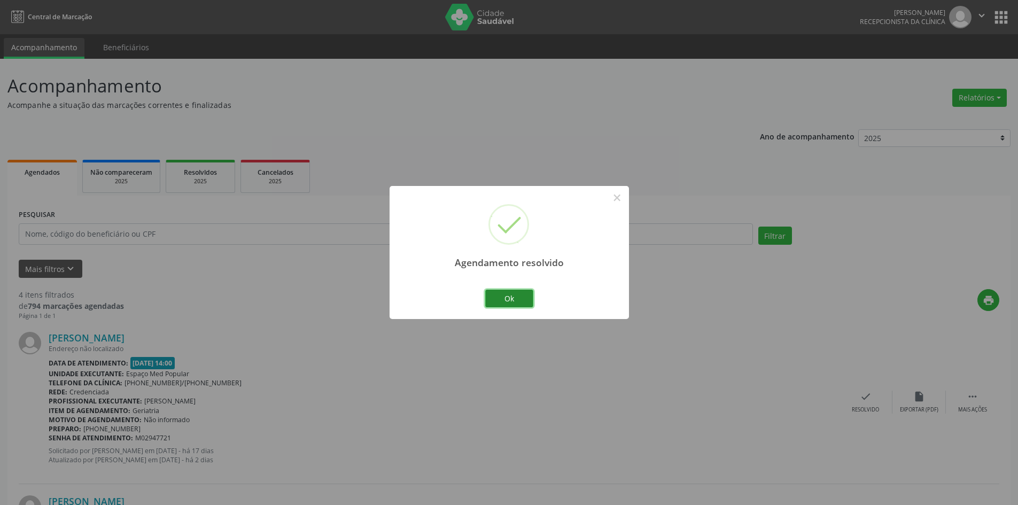
click at [526, 303] on button "Ok" at bounding box center [509, 299] width 48 height 18
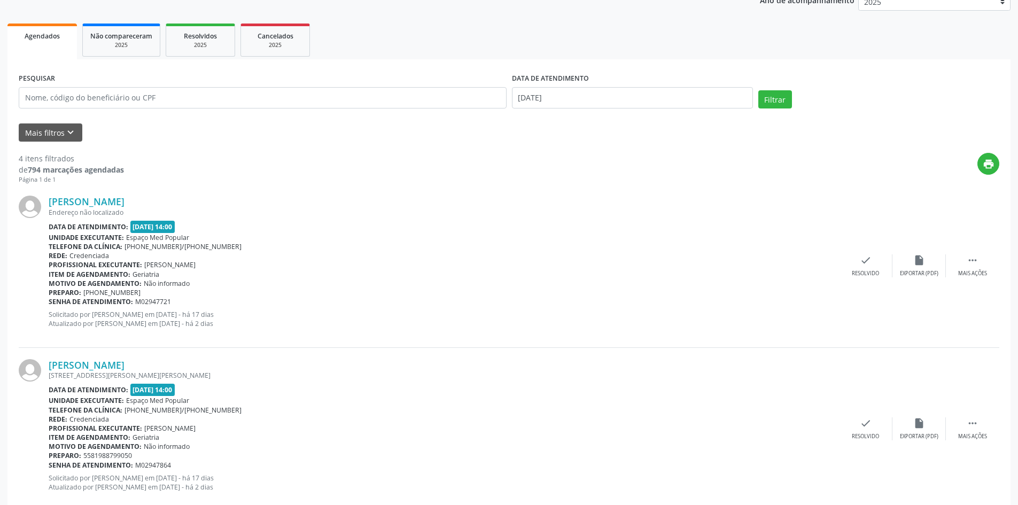
scroll to position [160, 0]
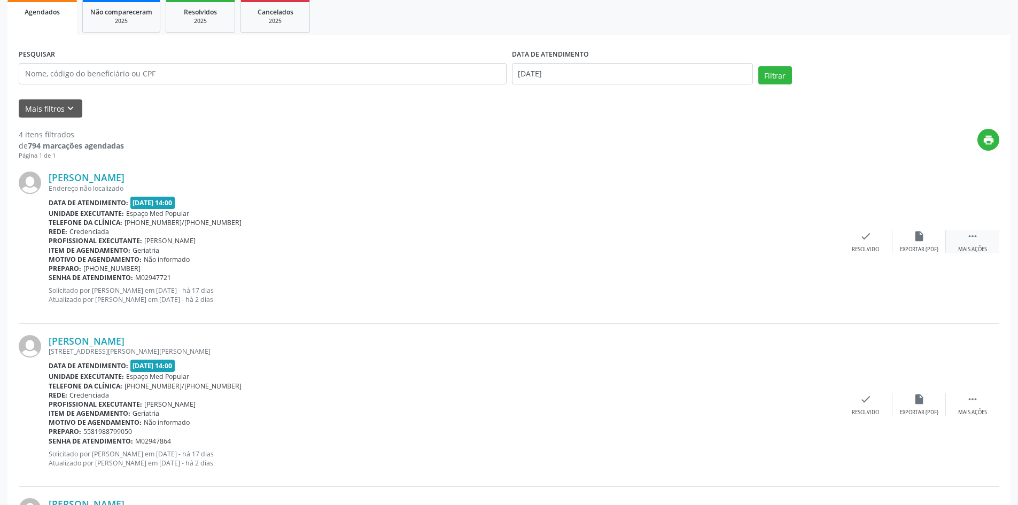
click at [967, 237] on icon "" at bounding box center [973, 236] width 12 height 12
click at [916, 241] on icon "alarm_off" at bounding box center [919, 236] width 12 height 12
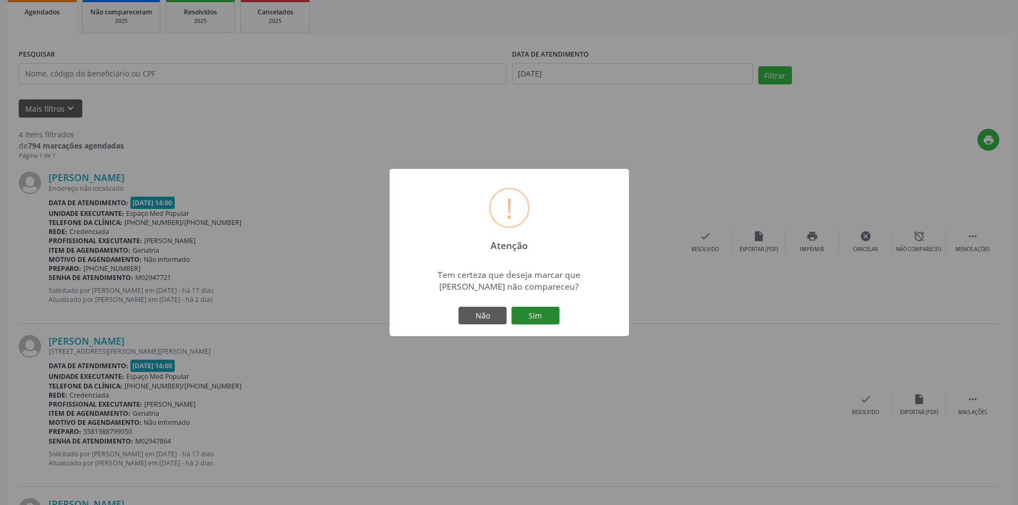
click at [544, 310] on button "Sim" at bounding box center [535, 316] width 48 height 18
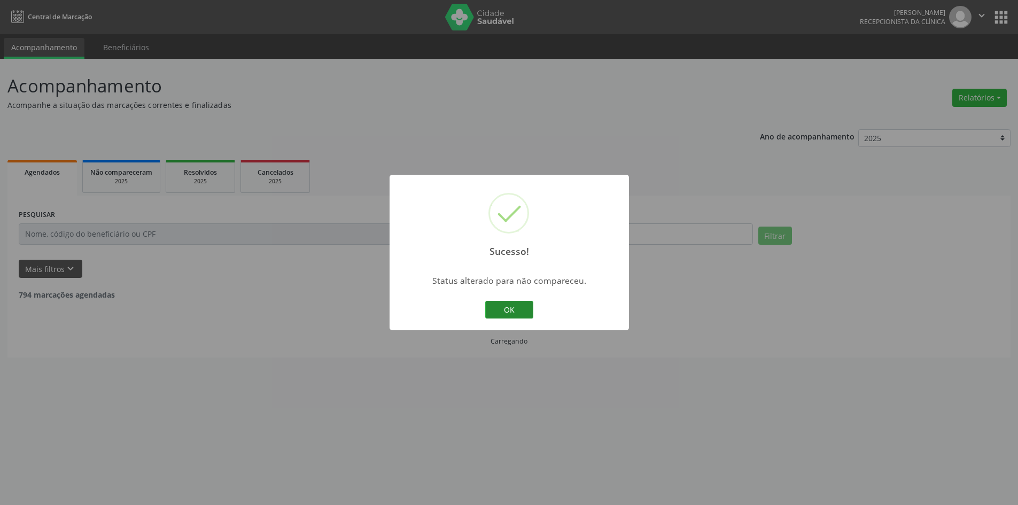
scroll to position [0, 0]
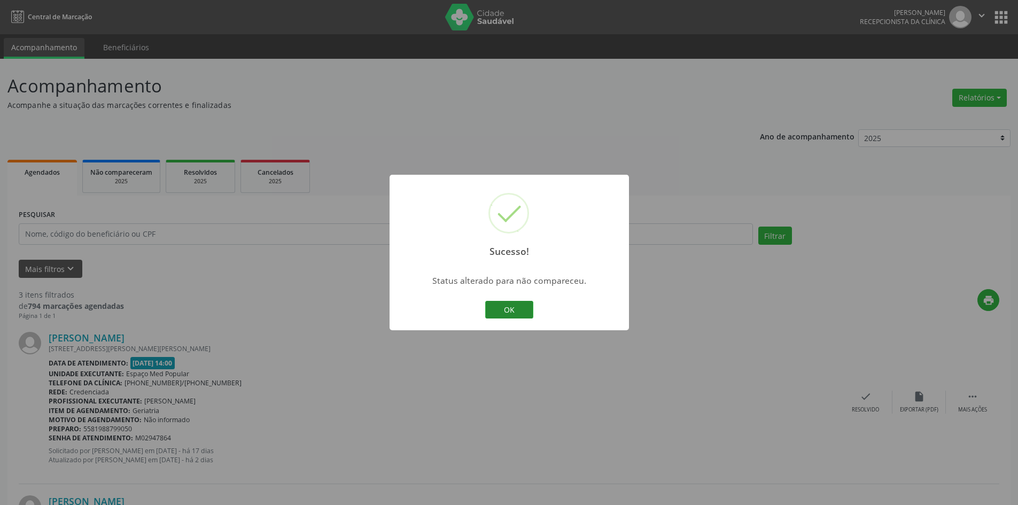
click at [521, 302] on button "OK" at bounding box center [509, 310] width 48 height 18
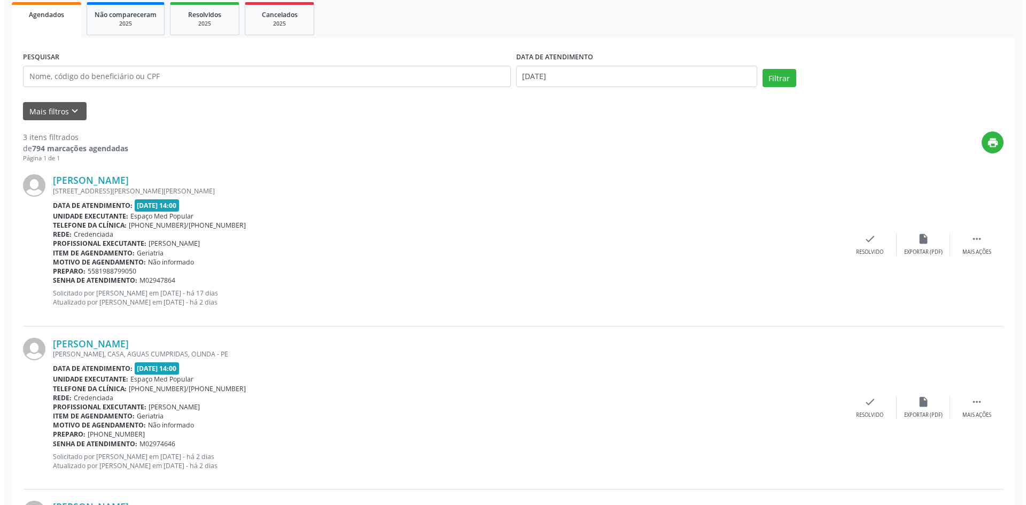
scroll to position [160, 0]
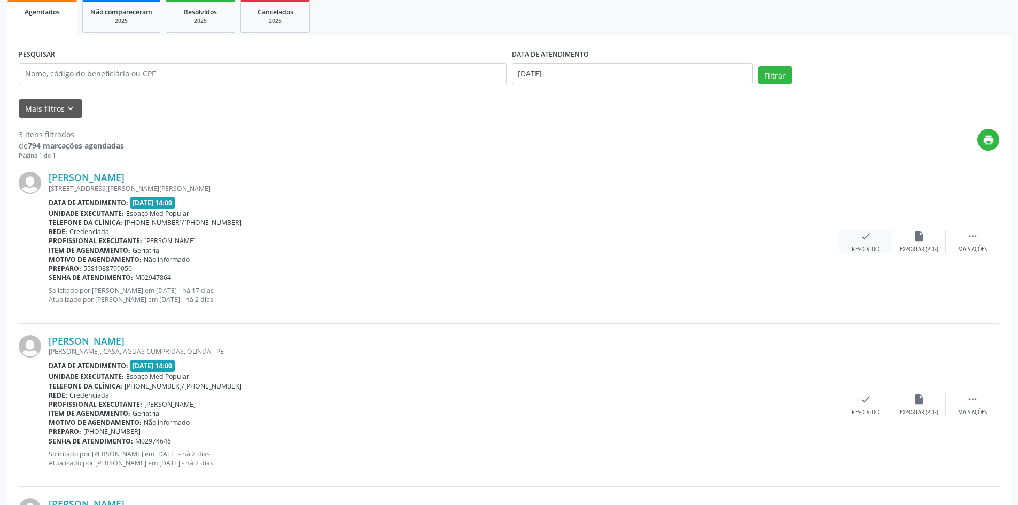
click at [857, 246] on div "Resolvido" at bounding box center [865, 249] width 27 height 7
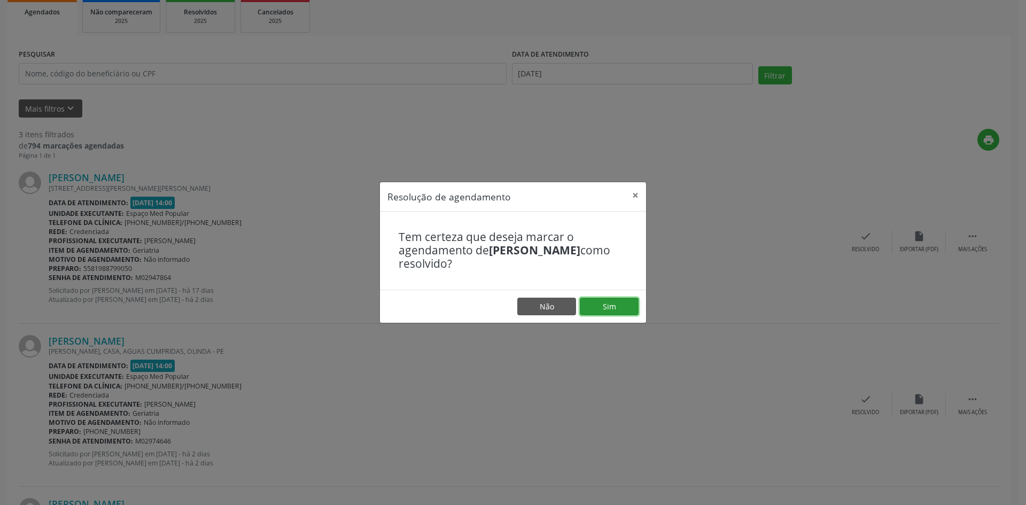
click at [614, 306] on button "Sim" at bounding box center [609, 307] width 59 height 18
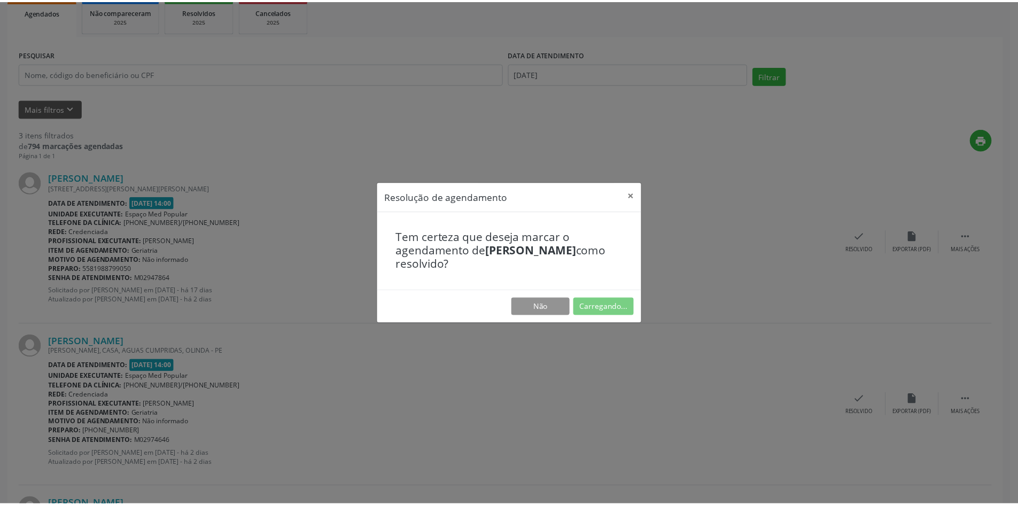
scroll to position [0, 0]
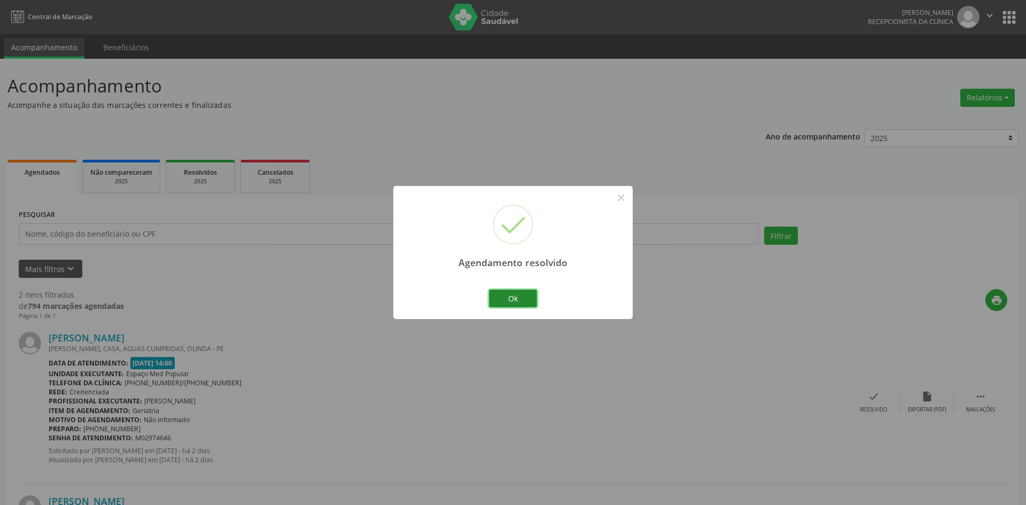
click at [516, 295] on button "Ok" at bounding box center [513, 299] width 48 height 18
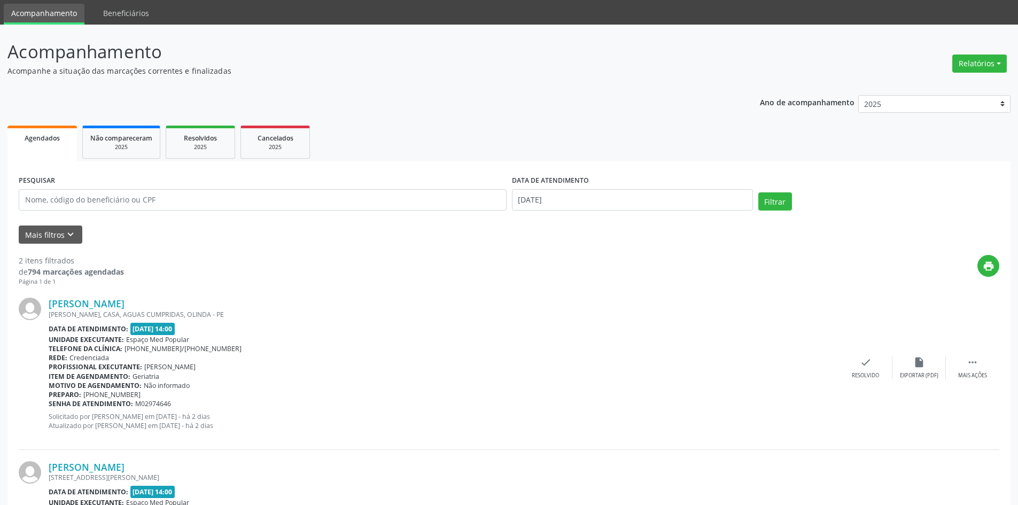
scroll to position [160, 0]
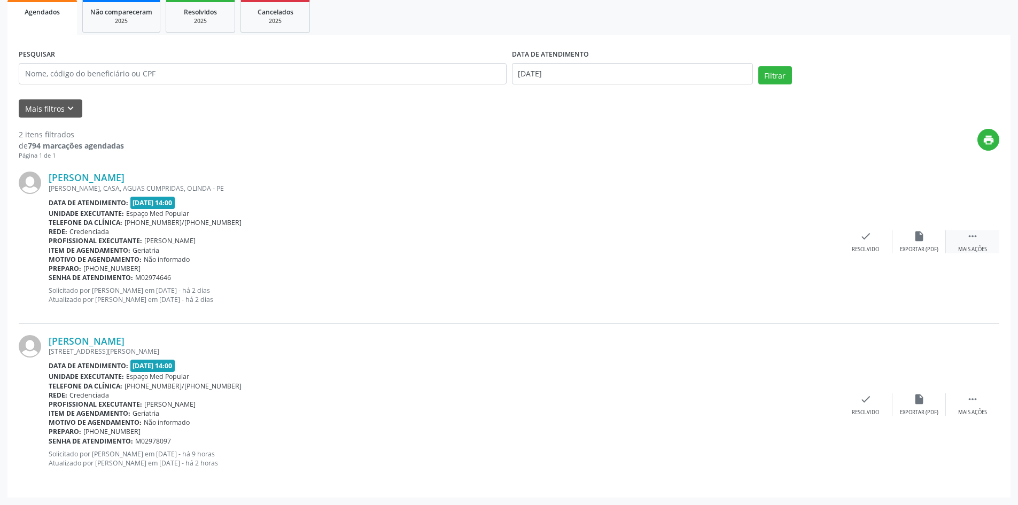
click at [973, 231] on icon "" at bounding box center [973, 236] width 12 height 12
click at [909, 250] on div "Não compareceu" at bounding box center [918, 249] width 45 height 7
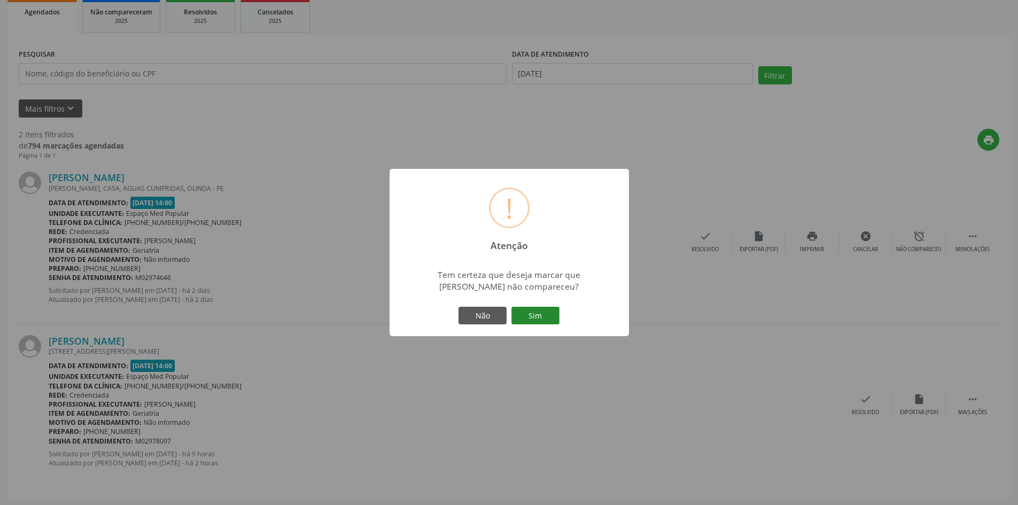
click at [548, 313] on button "Sim" at bounding box center [535, 316] width 48 height 18
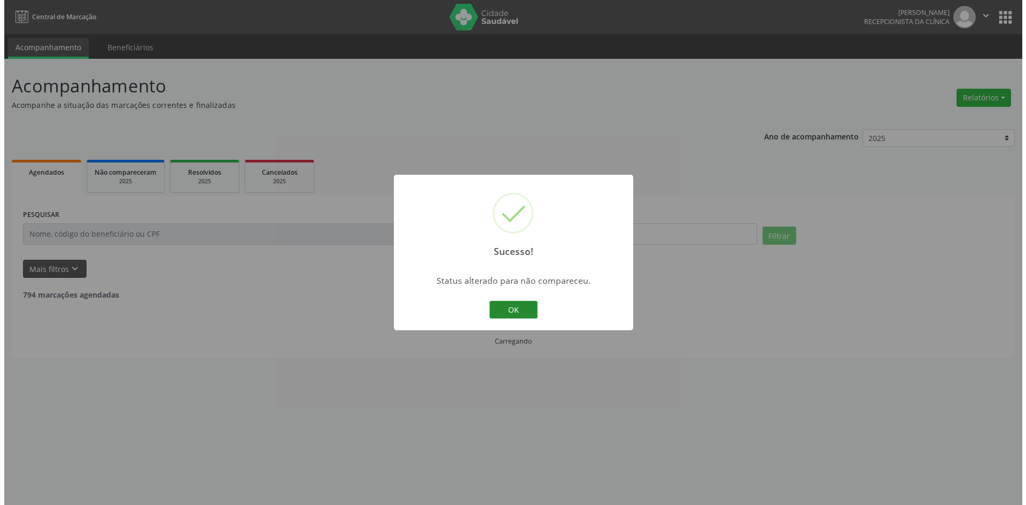
scroll to position [0, 0]
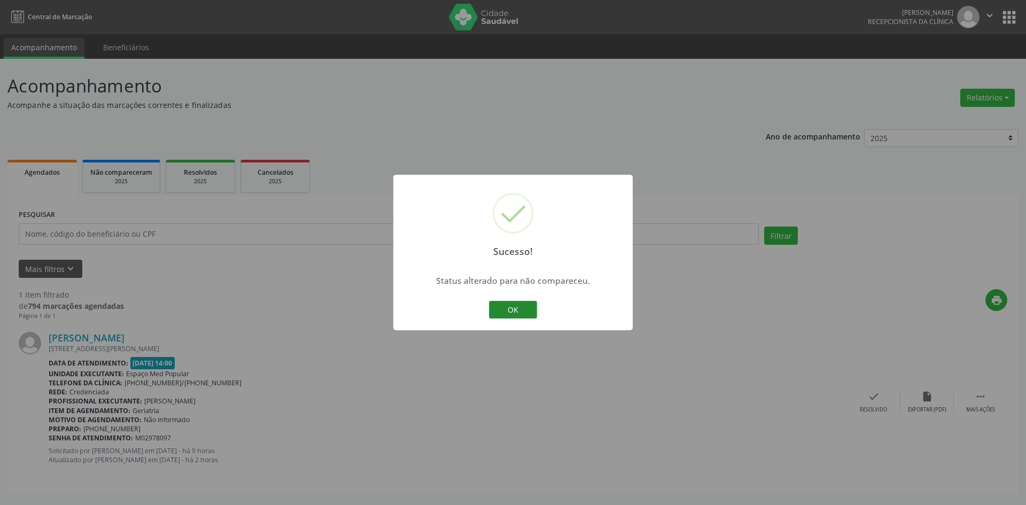
click at [510, 302] on button "OK" at bounding box center [513, 310] width 48 height 18
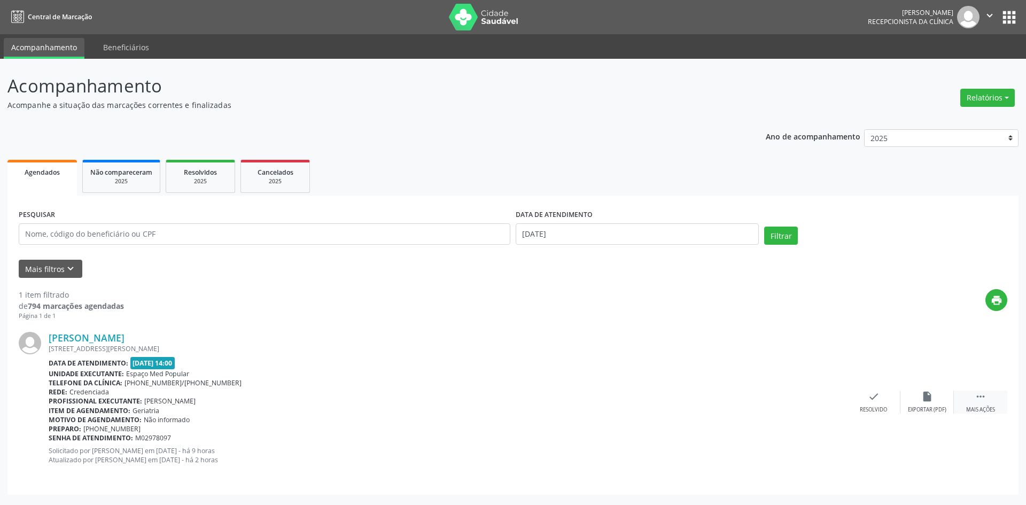
click at [965, 396] on div " Mais ações" at bounding box center [980, 402] width 53 height 23
click at [932, 404] on div "alarm_off Não compareceu" at bounding box center [926, 402] width 53 height 23
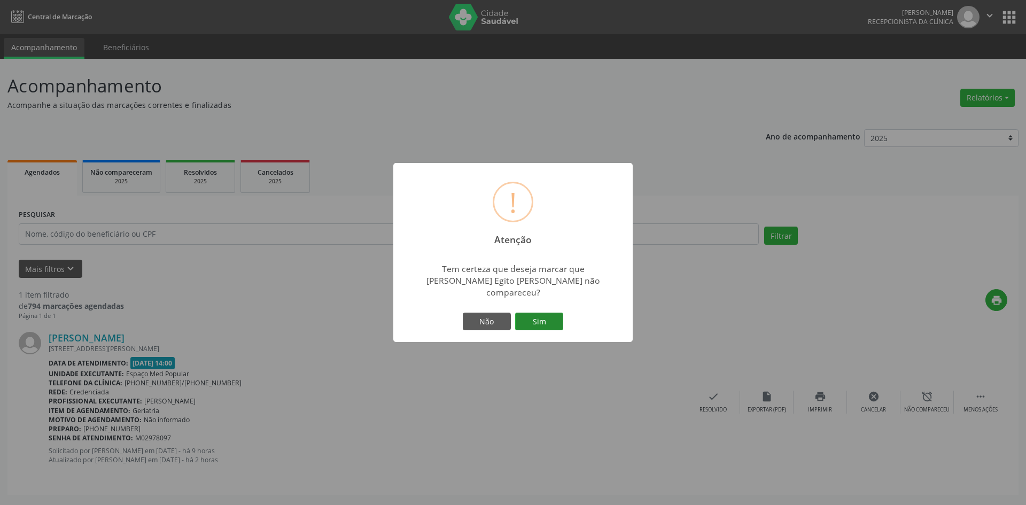
click at [561, 320] on button "Sim" at bounding box center [539, 322] width 48 height 18
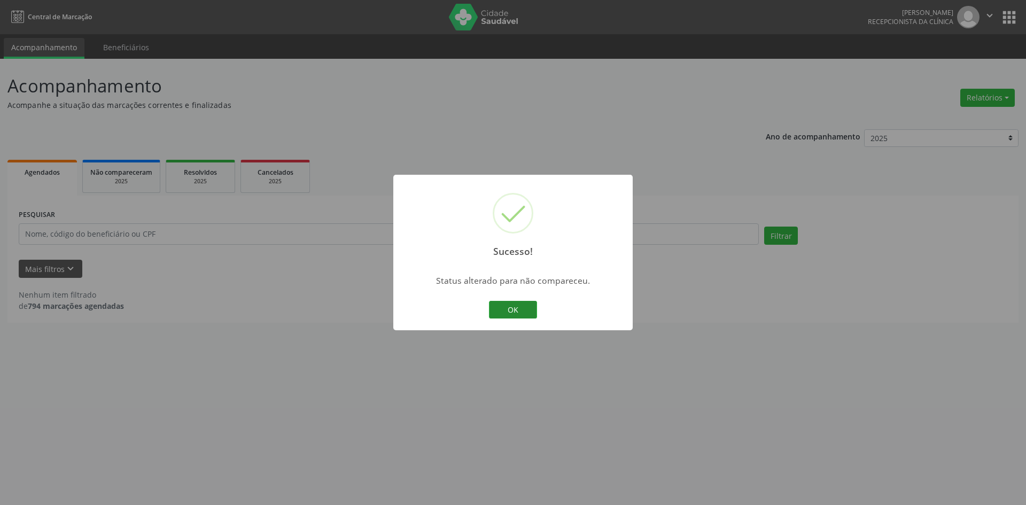
click at [527, 311] on button "OK" at bounding box center [513, 310] width 48 height 18
